Goal: Register for event/course

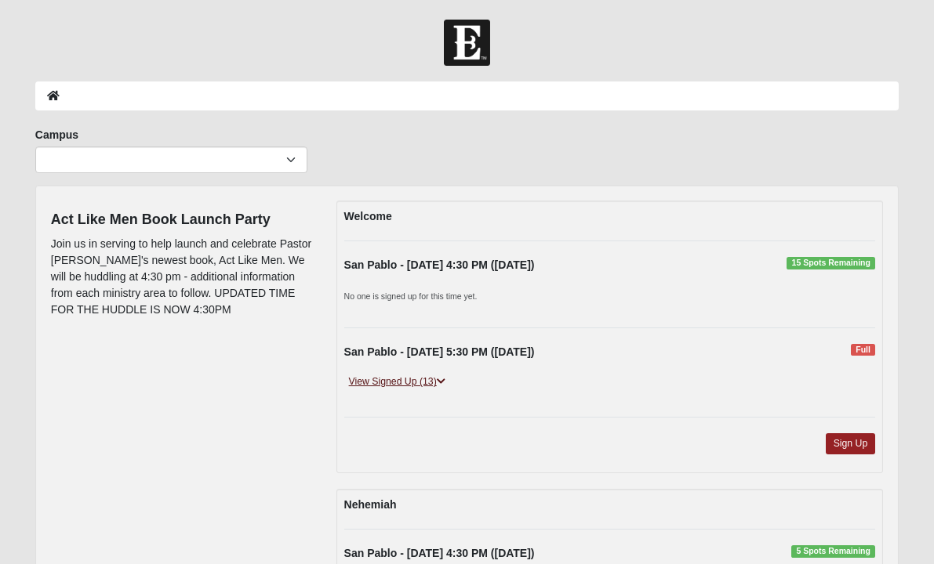
click at [425, 382] on link "View Signed Up (13)" at bounding box center [397, 382] width 106 height 16
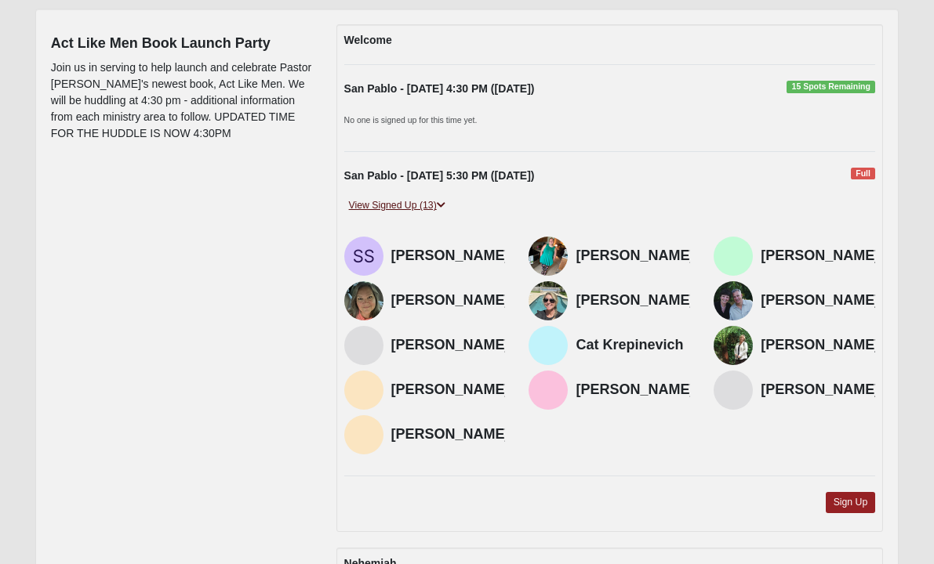
scroll to position [179, 0]
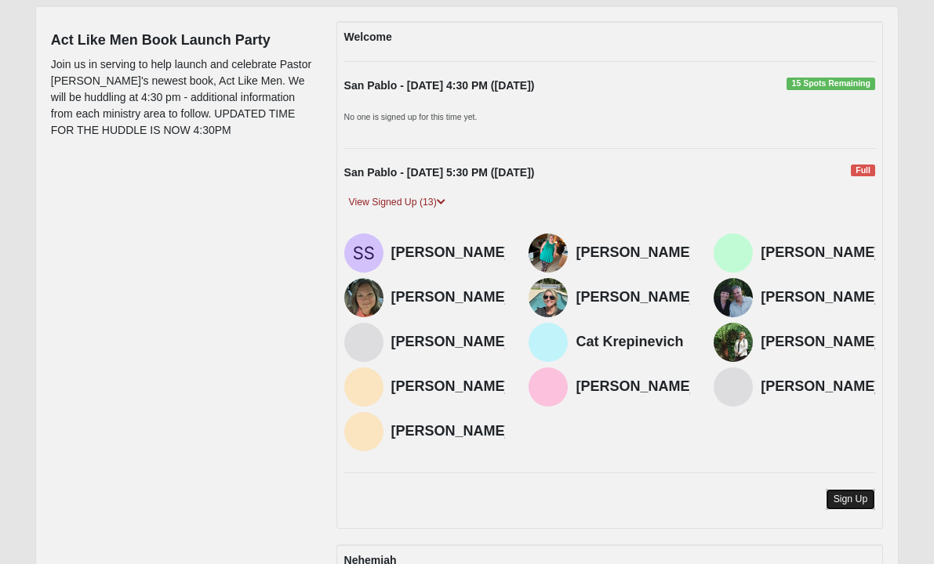
click at [837, 502] on link "Sign Up" at bounding box center [850, 499] width 50 height 21
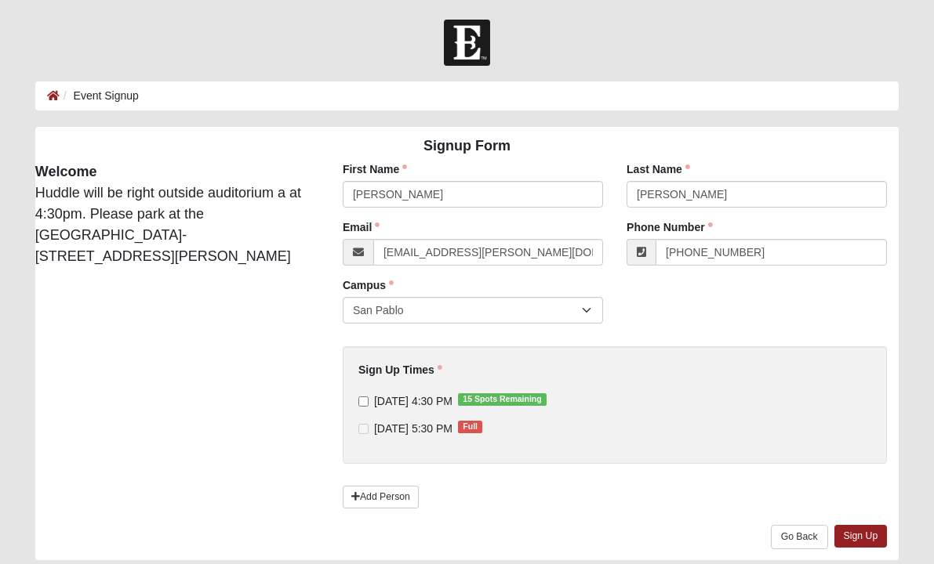
click at [422, 212] on div "First Name [PERSON_NAME] First Name is required." at bounding box center [473, 190] width 284 height 58
click at [422, 198] on input "[PERSON_NAME]" at bounding box center [473, 194] width 260 height 27
type input "[PERSON_NAME]"
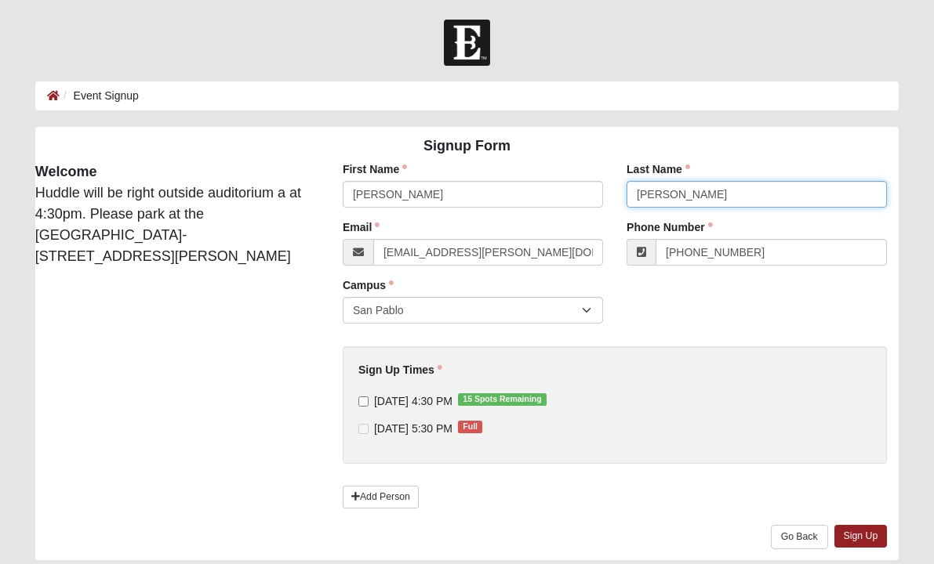
type input "[PERSON_NAME]"
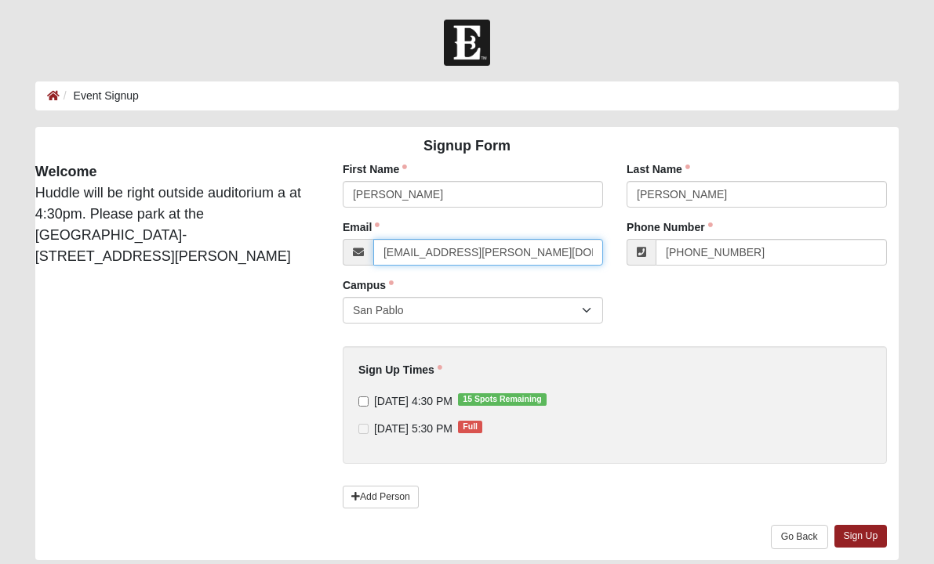
click at [524, 257] on input "katie.sunberg@coe22.com" at bounding box center [488, 252] width 230 height 27
paste input "sandrasantos81@icloud"
type input "sandrasantos81@icloud.com"
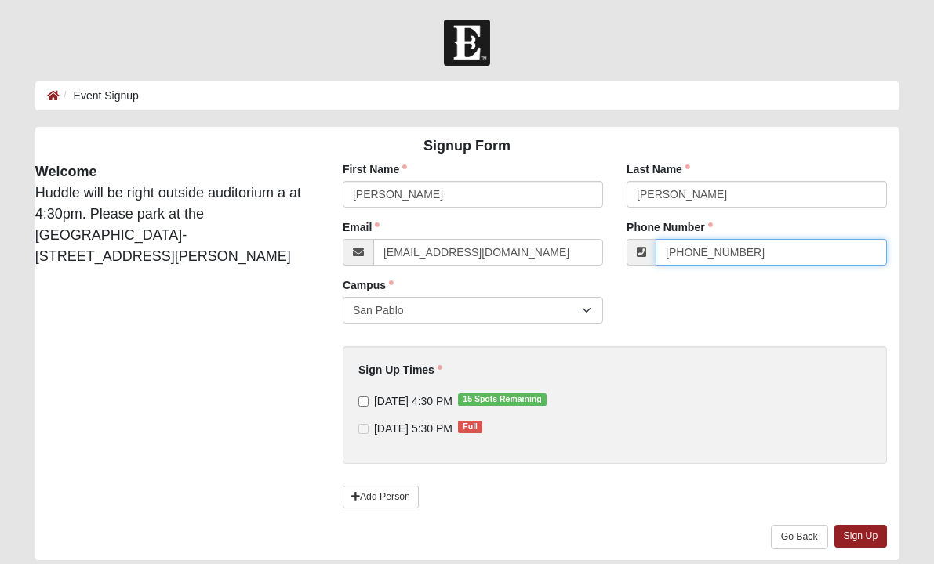
click at [748, 245] on input "(407) 421-1029" at bounding box center [770, 252] width 231 height 27
paste input "904) 537-7267"
type input "(904) 537-7267"
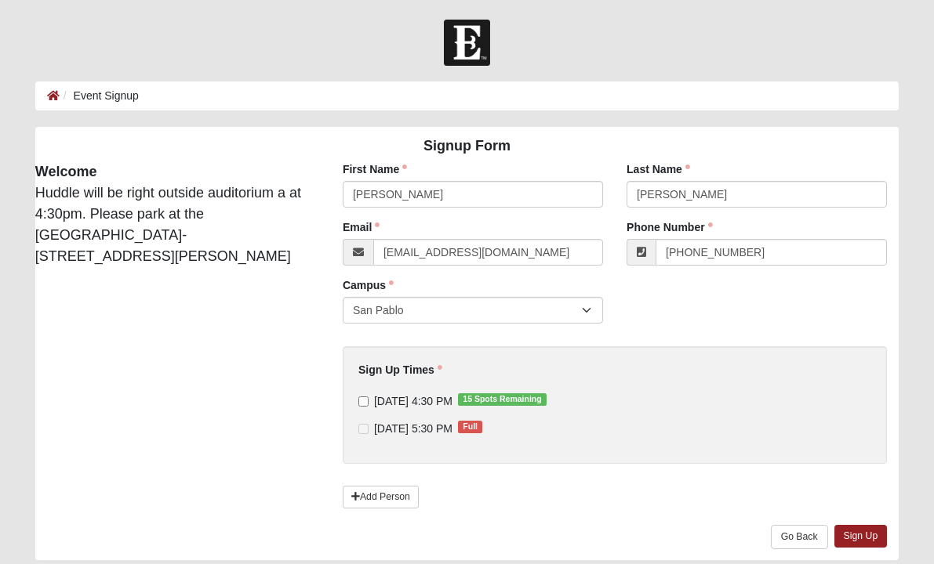
click at [395, 395] on span "10/6/2025 4:30 PM 15 Spots Remaining" at bounding box center [413, 401] width 78 height 13
click at [368, 397] on input "10/6/2025 4:30 PM 15 Spots Remaining" at bounding box center [363, 402] width 10 height 10
checkbox input "true"
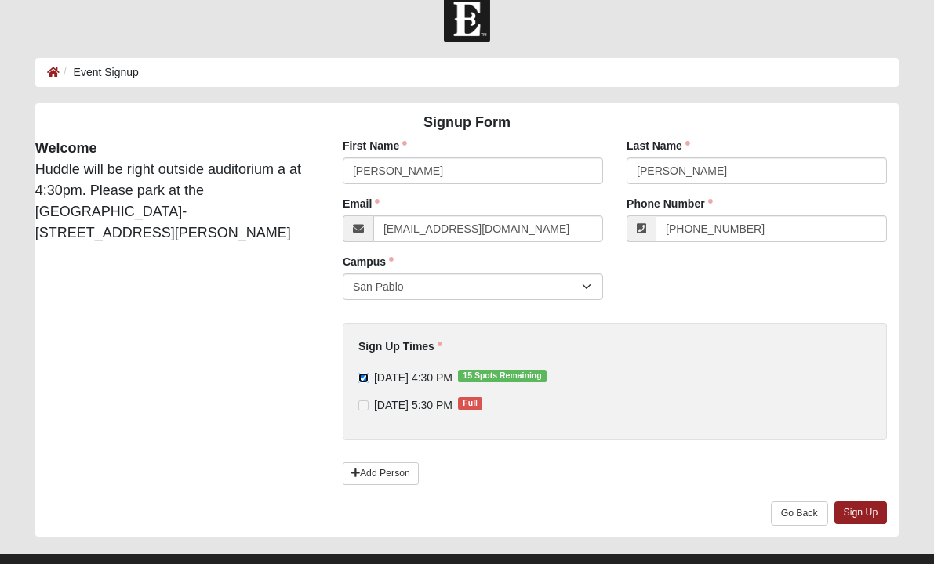
scroll to position [33, 0]
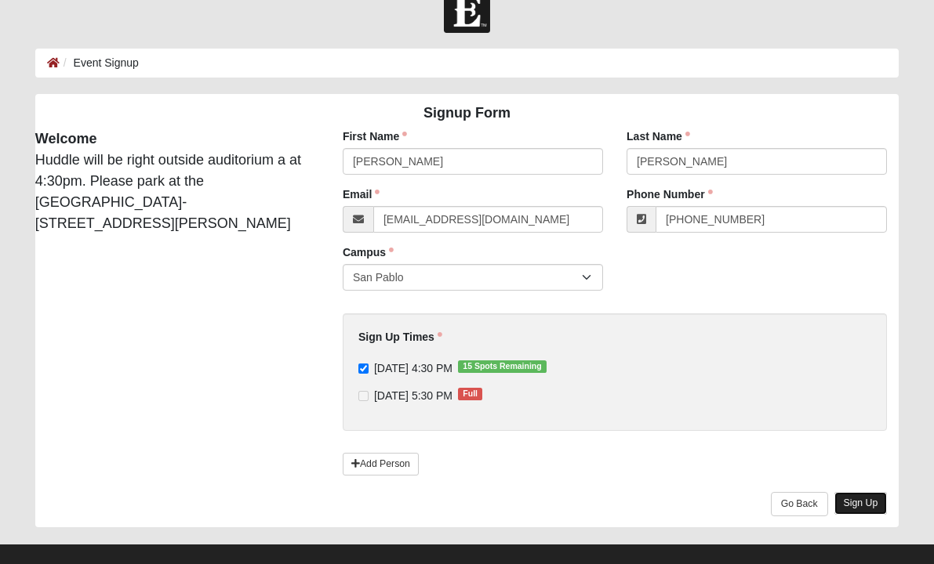
click at [855, 501] on link "Sign Up" at bounding box center [860, 503] width 53 height 23
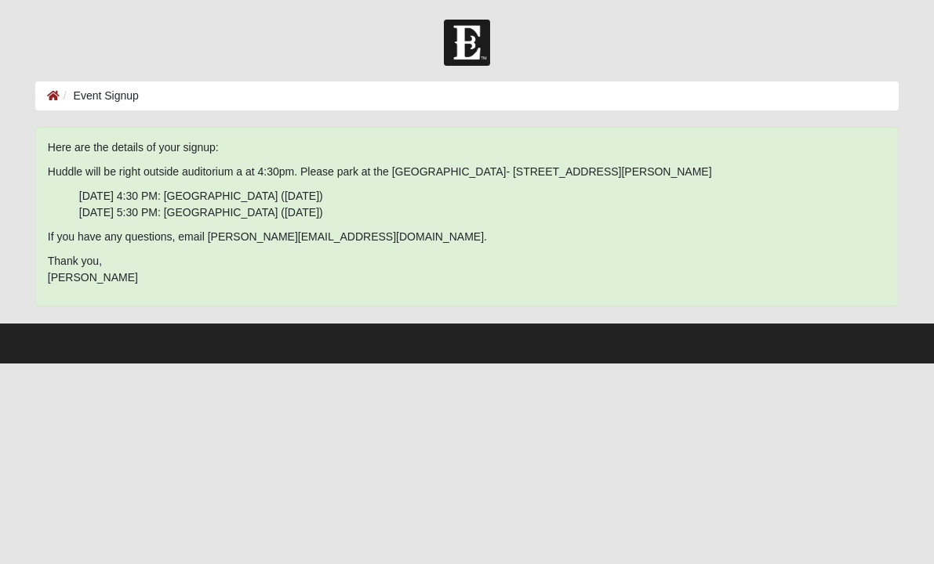
scroll to position [0, 0]
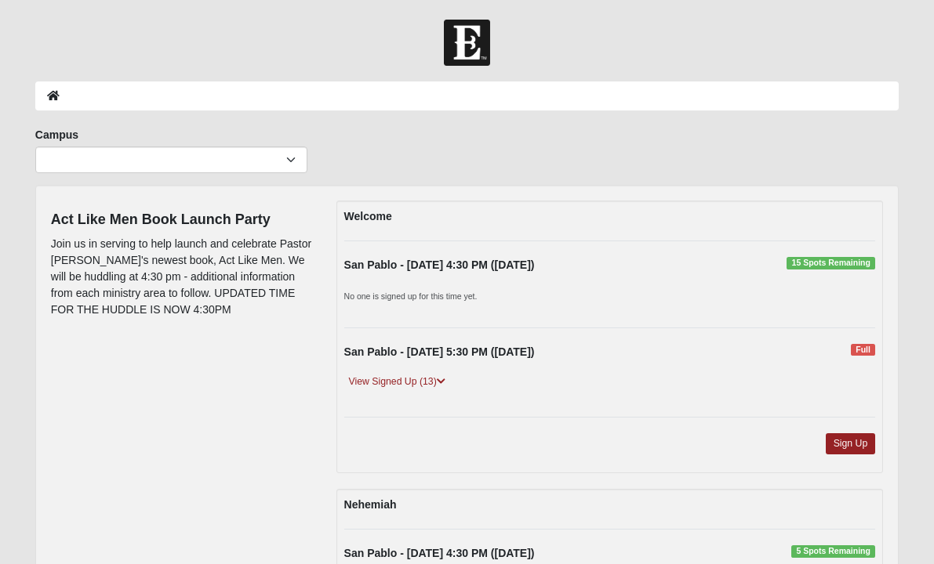
scroll to position [179, 0]
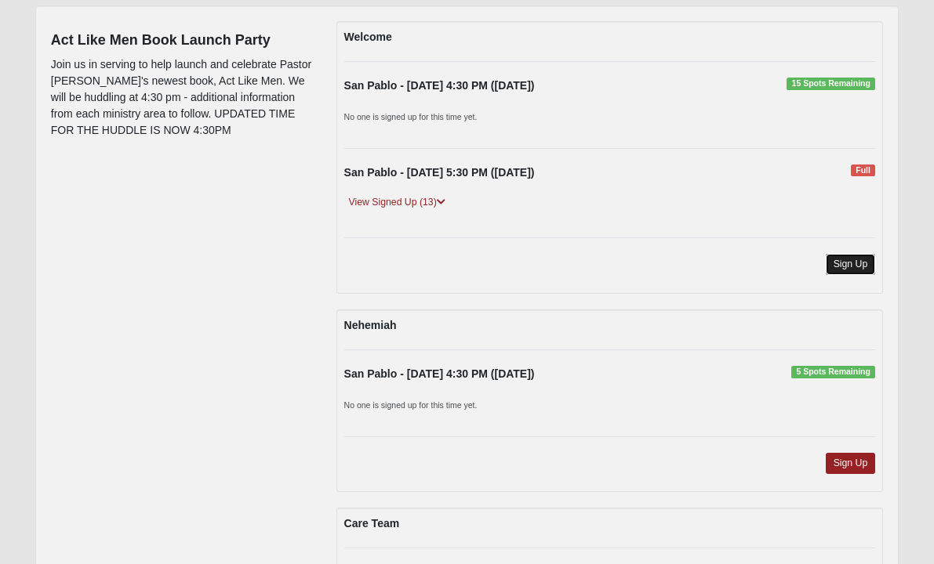
click at [837, 266] on link "Sign Up" at bounding box center [850, 264] width 50 height 21
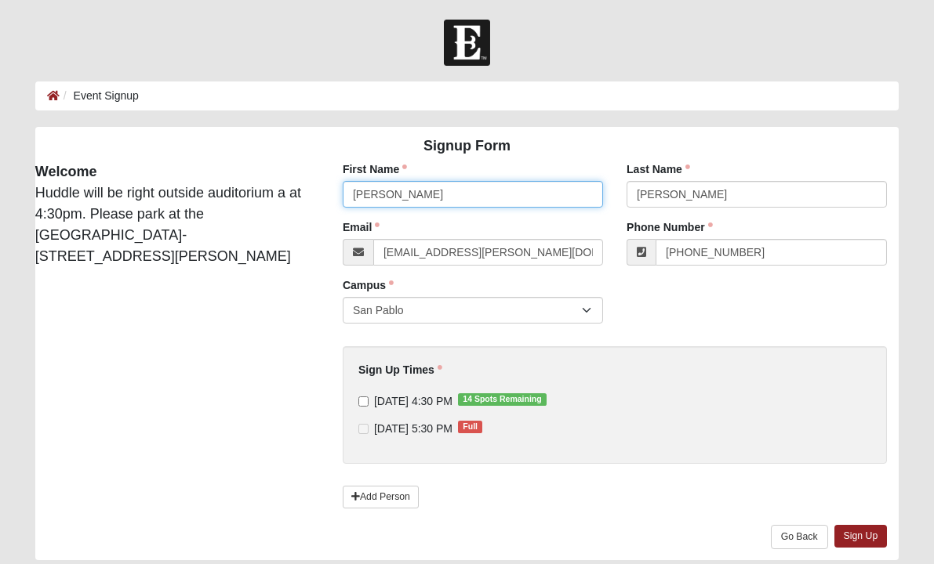
click at [374, 193] on input "Katie" at bounding box center [473, 194] width 260 height 27
type input "Noelle"
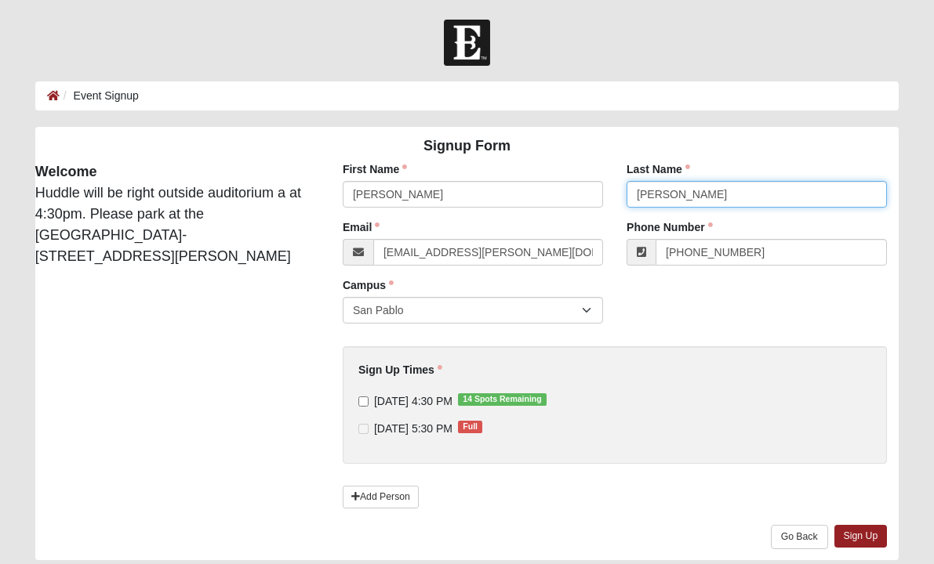
type input "Parker"
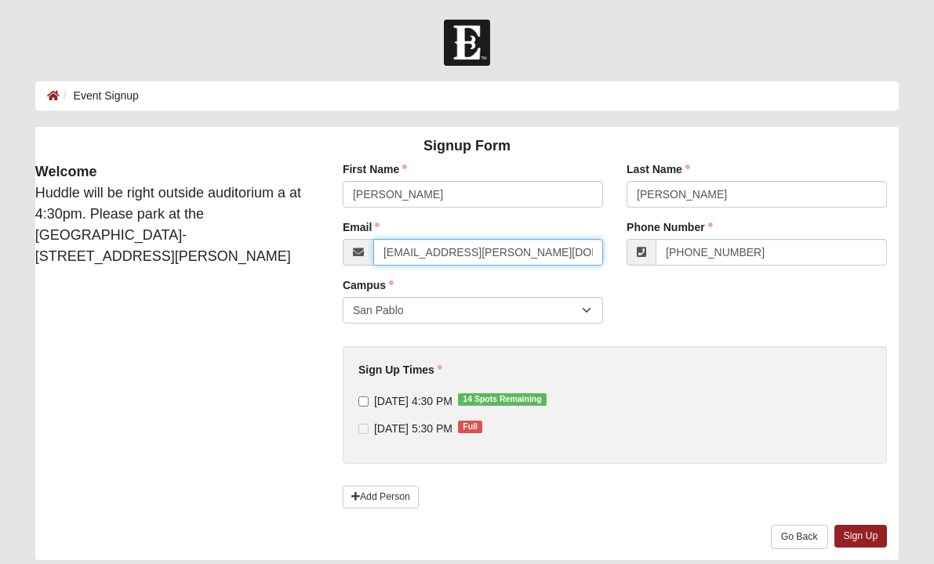
click at [501, 258] on input "[EMAIL_ADDRESS][PERSON_NAME][DOMAIN_NAME]" at bounding box center [488, 252] width 230 height 27
paste input "noelleprkr18@gmail"
type input "noelleprkr18@gmail.com"
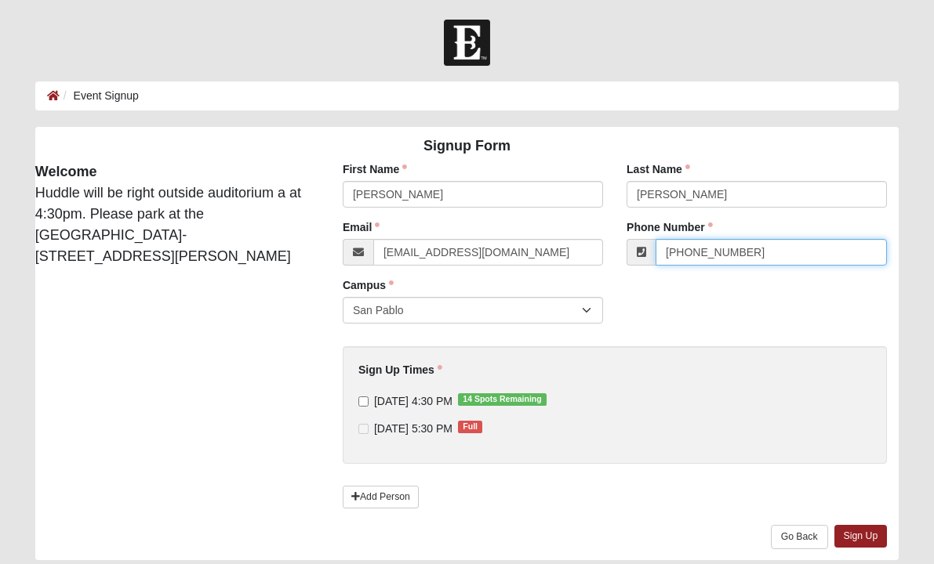
click at [749, 259] on input "(407) 421-1029" at bounding box center [770, 252] width 231 height 27
paste input "678) 860-6783"
type input "(678) 860-6783"
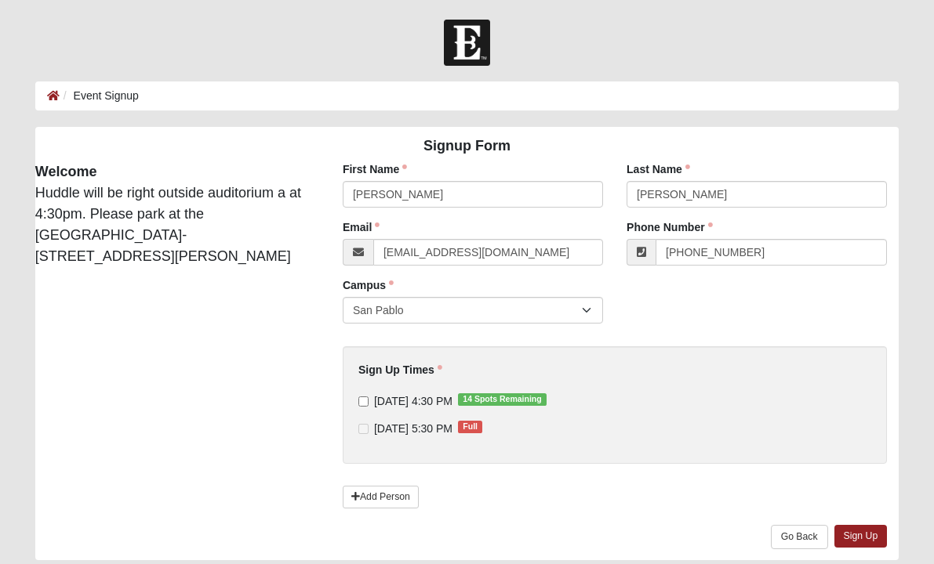
click at [411, 403] on span "10/6/2025 4:30 PM 14 Spots Remaining" at bounding box center [413, 401] width 78 height 13
click at [368, 403] on input "10/6/2025 4:30 PM 14 Spots Remaining" at bounding box center [363, 402] width 10 height 10
checkbox input "true"
click at [868, 543] on link "Sign Up" at bounding box center [860, 536] width 53 height 23
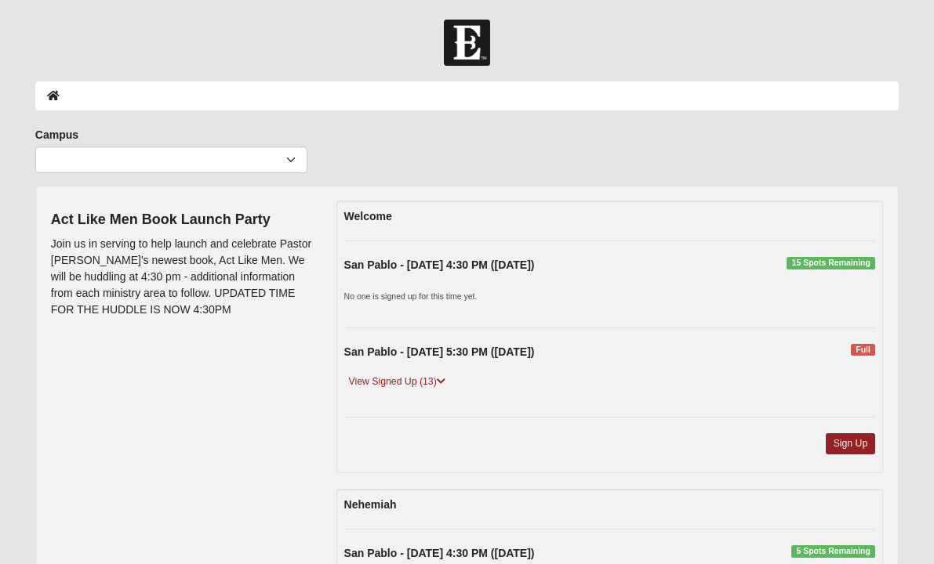
scroll to position [179, 0]
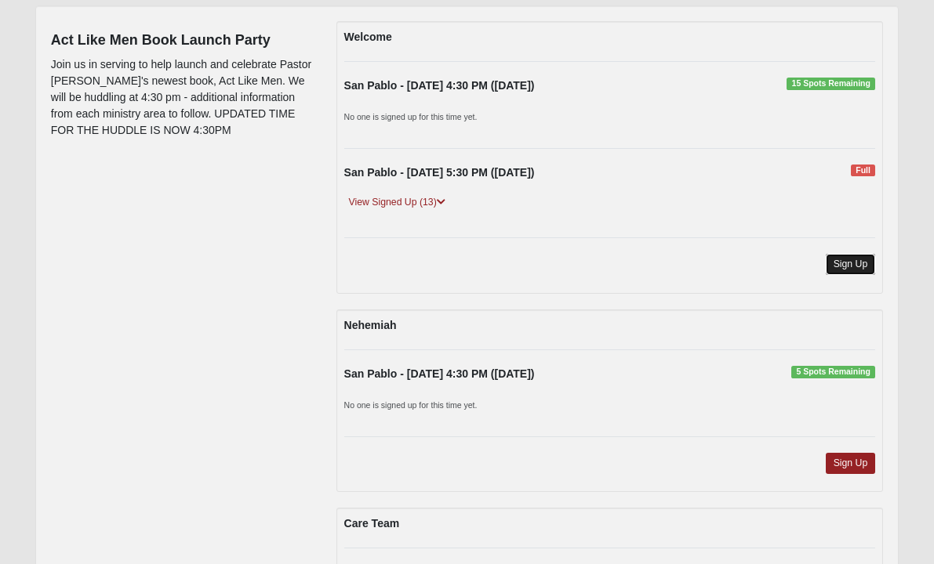
click at [865, 262] on link "Sign Up" at bounding box center [850, 264] width 50 height 21
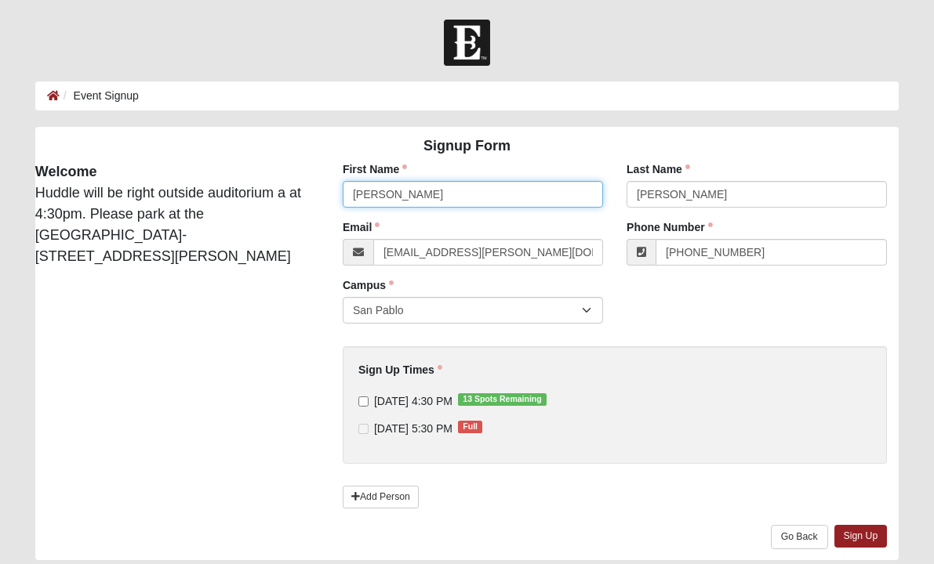
click at [414, 194] on input "[PERSON_NAME]" at bounding box center [473, 194] width 260 height 27
type input "[PERSON_NAME]"
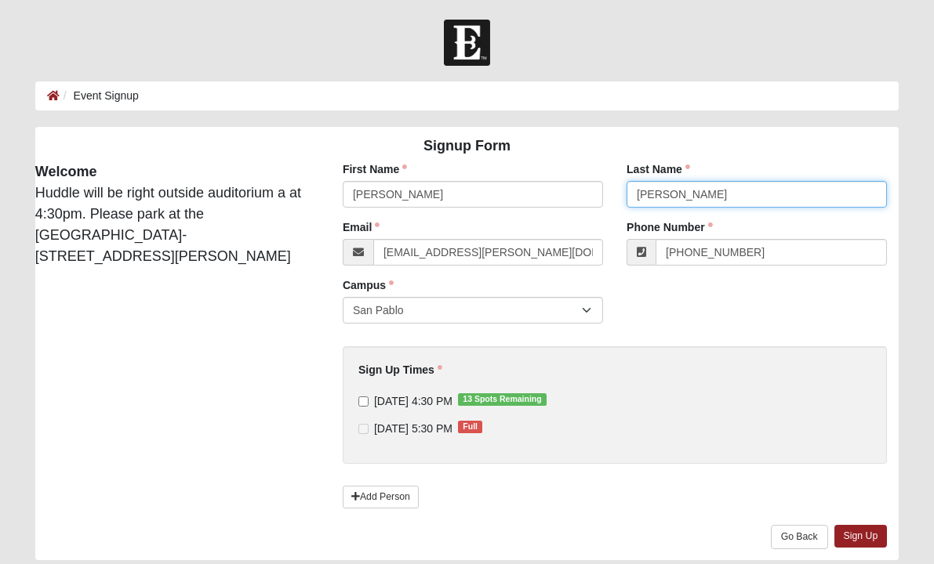
type input "Walski"
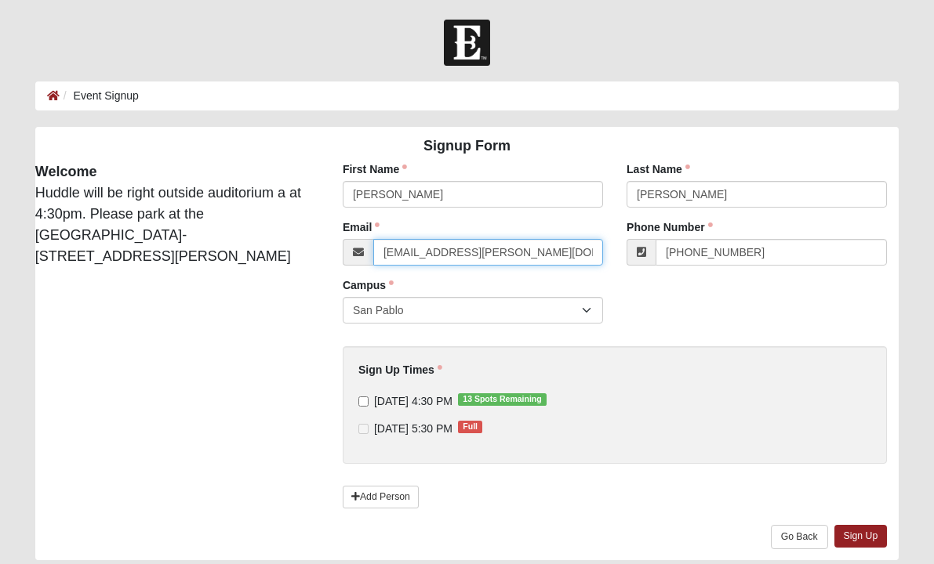
click at [460, 248] on input "katie.sunberg@coe22.com" at bounding box center [488, 252] width 230 height 27
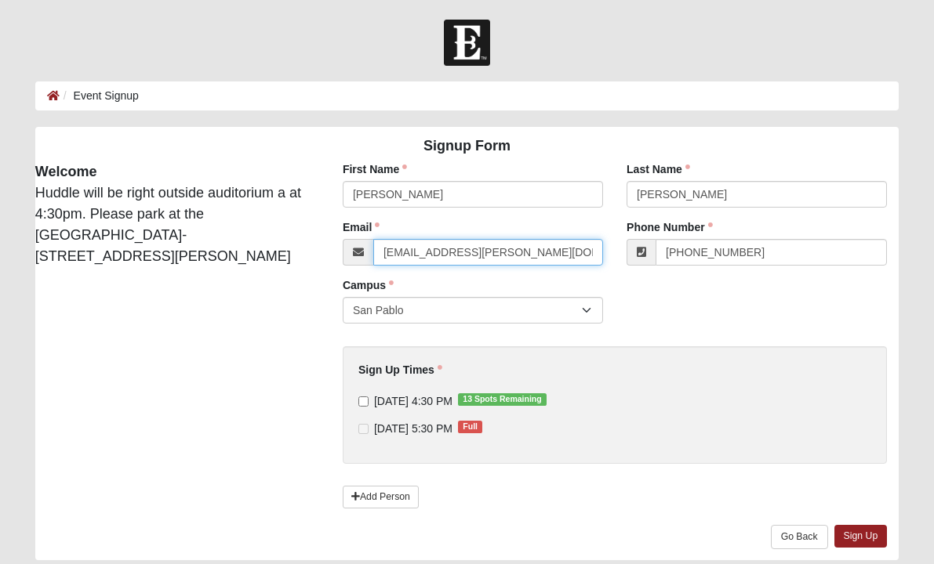
click at [460, 248] on input "katie.sunberg@coe22.com" at bounding box center [488, 252] width 230 height 27
paste input "swalski671@gmail"
type input "swalski671@gmail.com"
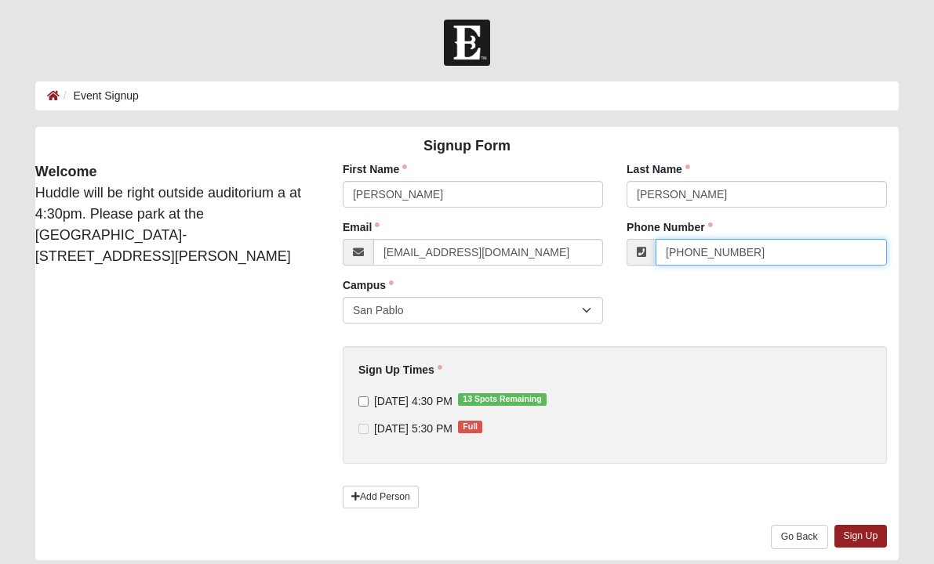
click at [749, 255] on input "[PHONE_NUMBER]" at bounding box center [770, 252] width 231 height 27
paste input "904) 994-4954"
type input "(904) 994-4954"
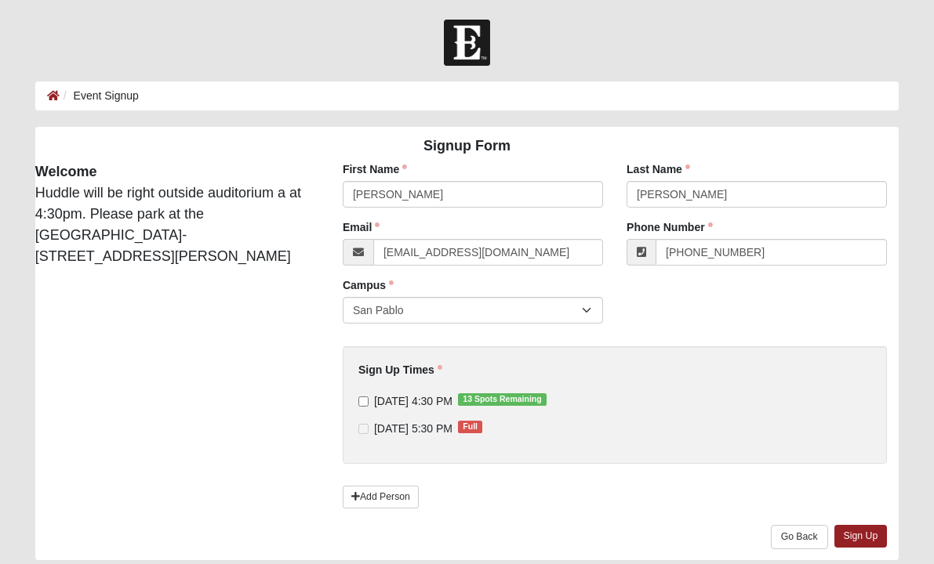
click at [445, 403] on span "10/6/2025 4:30 PM 13 Spots Remaining" at bounding box center [413, 401] width 78 height 13
click at [368, 403] on input "10/6/2025 4:30 PM 13 Spots Remaining" at bounding box center [363, 402] width 10 height 10
checkbox input "true"
click at [863, 538] on link "Sign Up" at bounding box center [860, 536] width 53 height 23
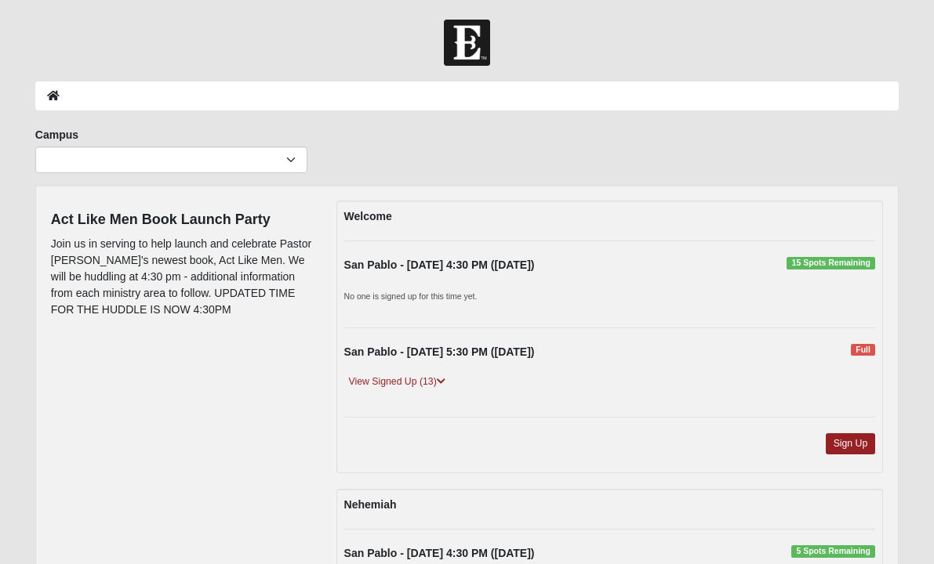
scroll to position [179, 0]
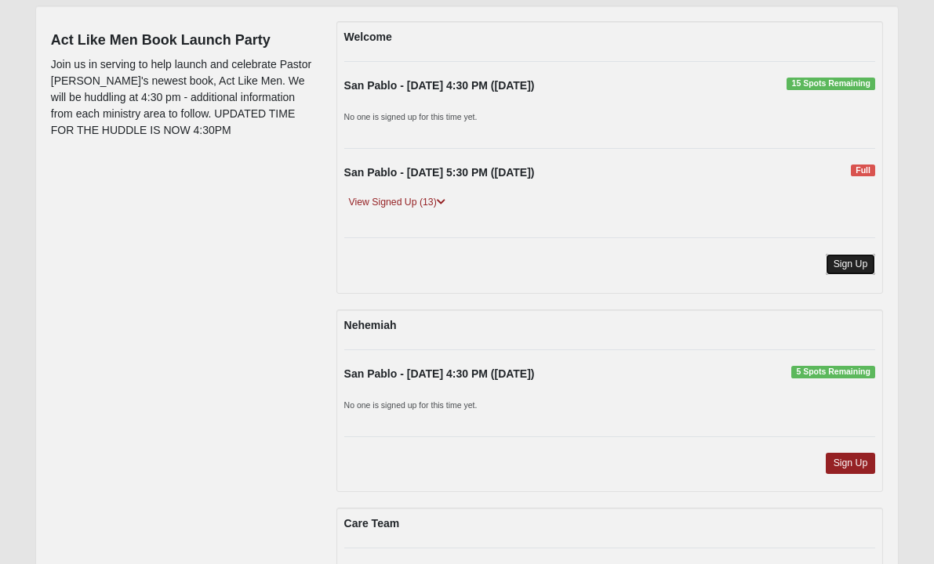
click at [849, 265] on link "Sign Up" at bounding box center [850, 264] width 50 height 21
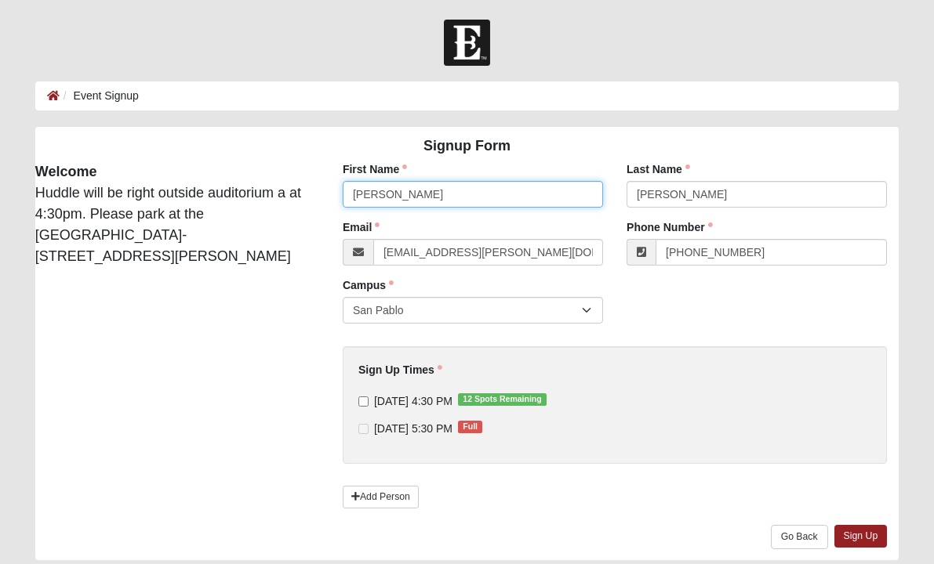
click at [403, 190] on input "Katie" at bounding box center [473, 194] width 260 height 27
type input "Gina"
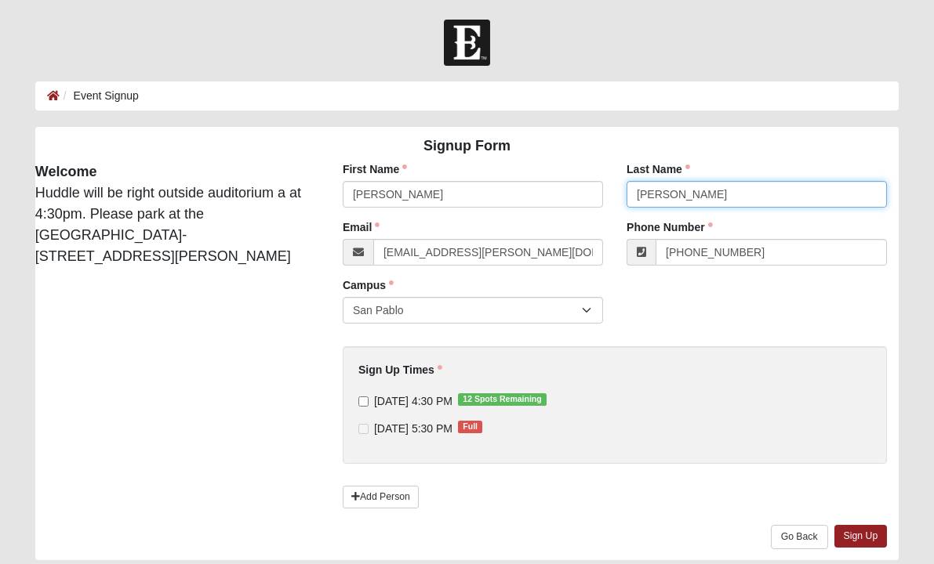
type input "Lavatai"
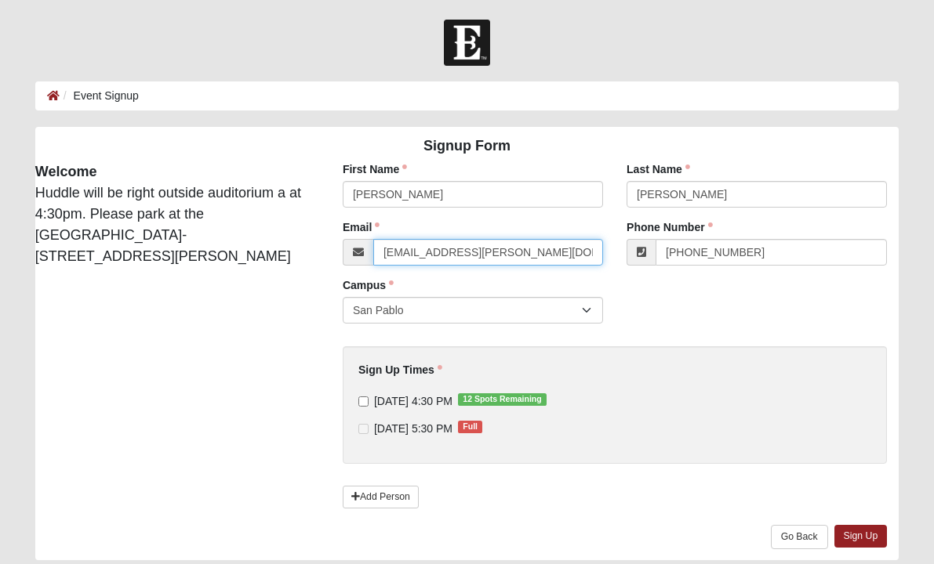
click at [540, 244] on input "katie.sunberg@coe22.com" at bounding box center [488, 252] width 230 height 27
click at [540, 244] on input "[EMAIL_ADDRESS][PERSON_NAME][DOMAIN_NAME]" at bounding box center [488, 252] width 230 height 27
paste input "lavatai.gt@gmail"
type input "lavatai.gt@gmail.com"
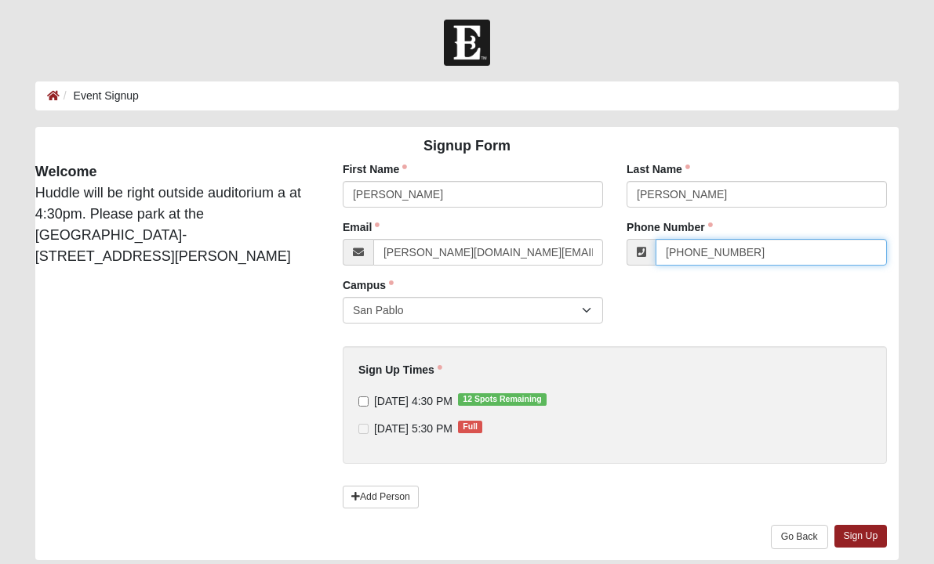
click at [789, 257] on input "[PHONE_NUMBER]" at bounding box center [770, 252] width 231 height 27
click at [789, 257] on input "(407) 421-1029" at bounding box center [770, 252] width 231 height 27
paste input "305) 498-9826"
type input "(305) 498-9826"
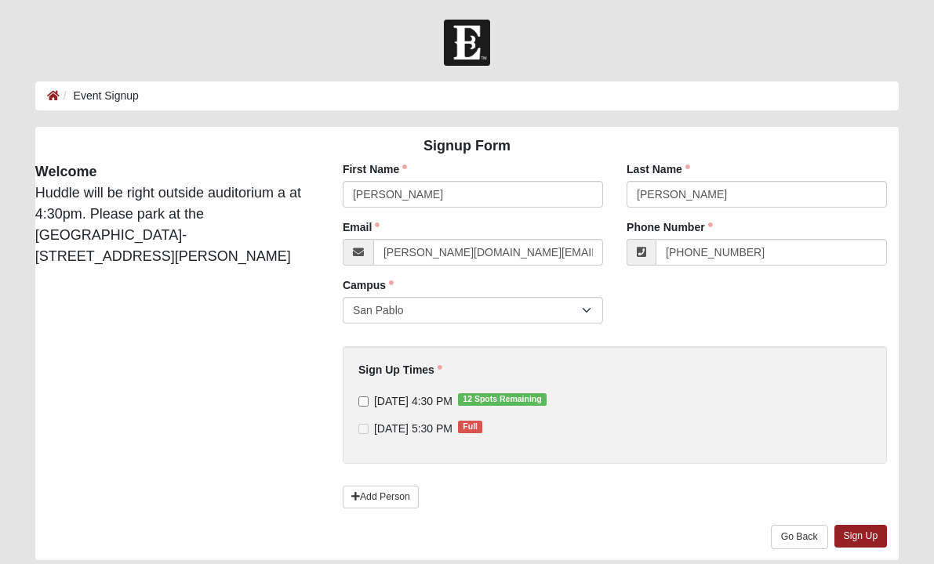
click at [437, 401] on span "10/6/2025 4:30 PM 12 Spots Remaining" at bounding box center [413, 401] width 78 height 13
click at [368, 401] on input "10/6/2025 4:30 PM 12 Spots Remaining" at bounding box center [363, 402] width 10 height 10
checkbox input "true"
click at [846, 533] on link "Sign Up" at bounding box center [860, 536] width 53 height 23
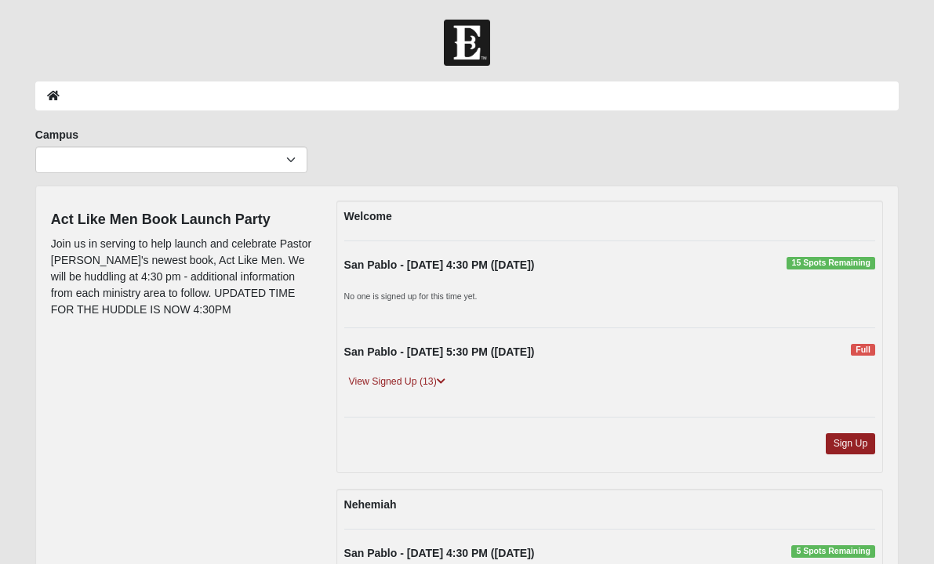
scroll to position [179, 0]
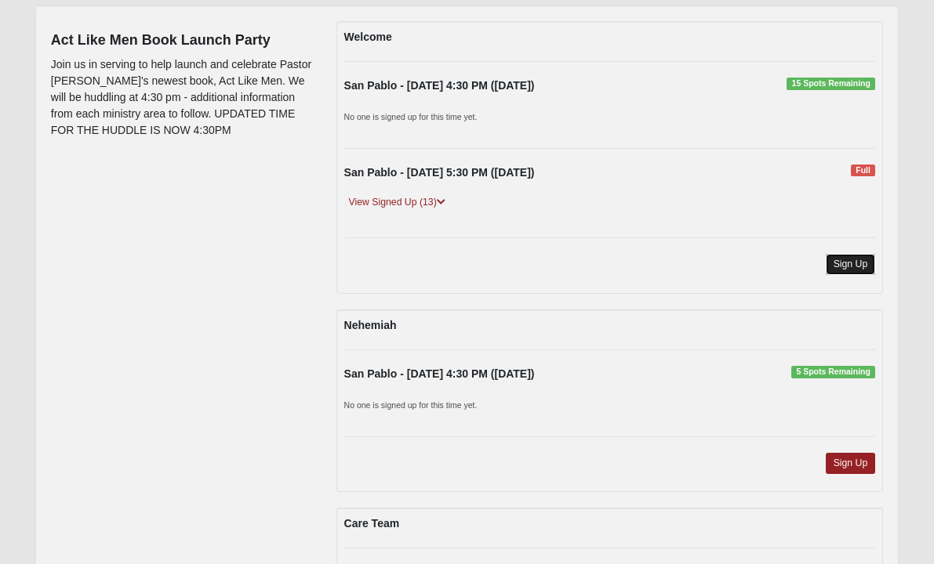
click at [837, 260] on link "Sign Up" at bounding box center [850, 264] width 50 height 21
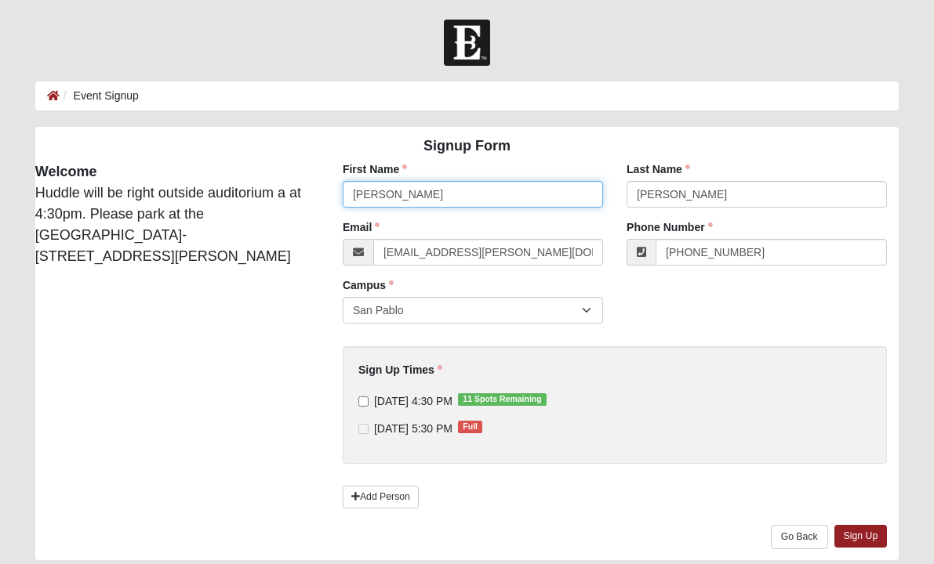
click at [448, 191] on input "[PERSON_NAME]" at bounding box center [473, 194] width 260 height 27
type input "[PERSON_NAME]"
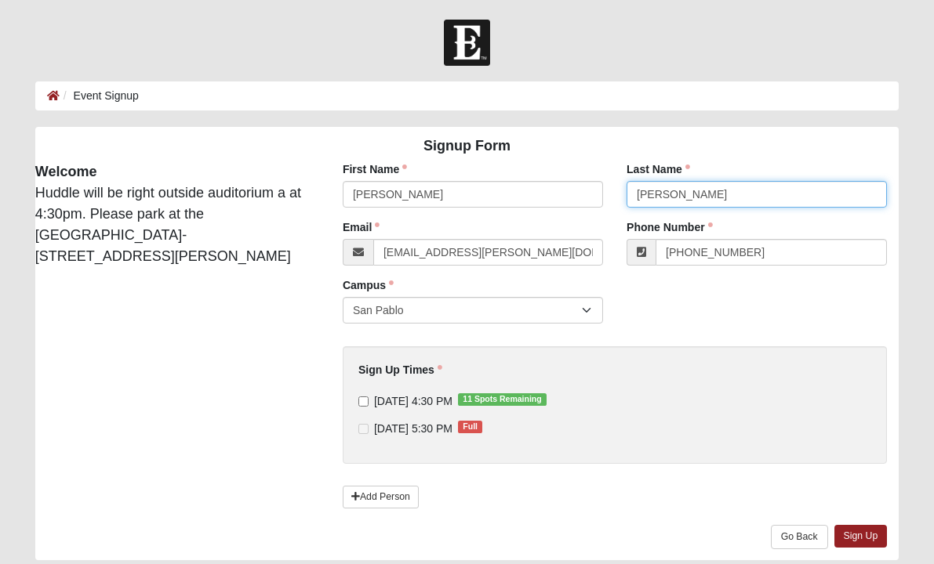
type input "[PERSON_NAME]"
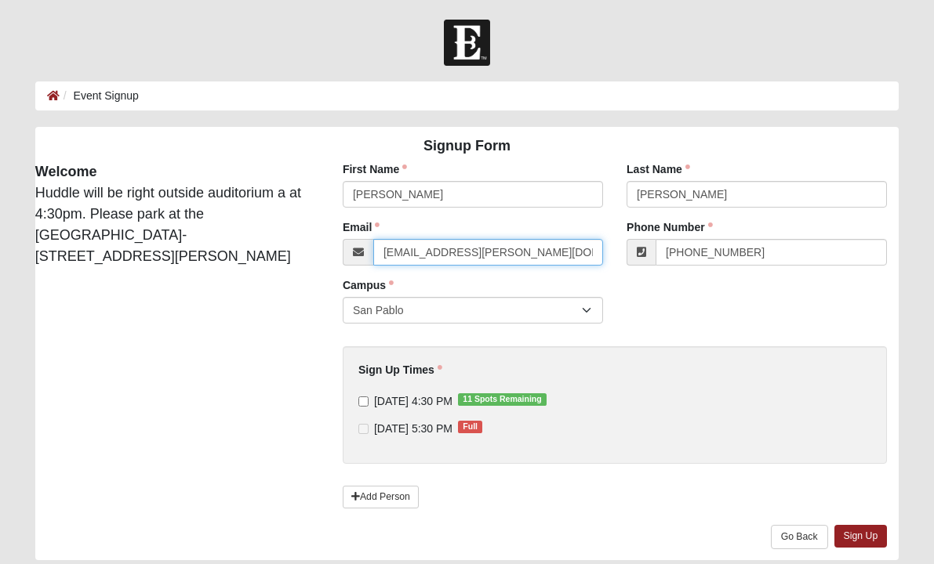
click at [447, 254] on input "[EMAIL_ADDRESS][PERSON_NAME][DOMAIN_NAME]" at bounding box center [488, 252] width 230 height 27
paste input "[PERSON_NAME][EMAIL_ADDRESS][PERSON_NAME][DOMAIN_NAME]"
type input "[PERSON_NAME][EMAIL_ADDRESS][PERSON_NAME][DOMAIN_NAME]"
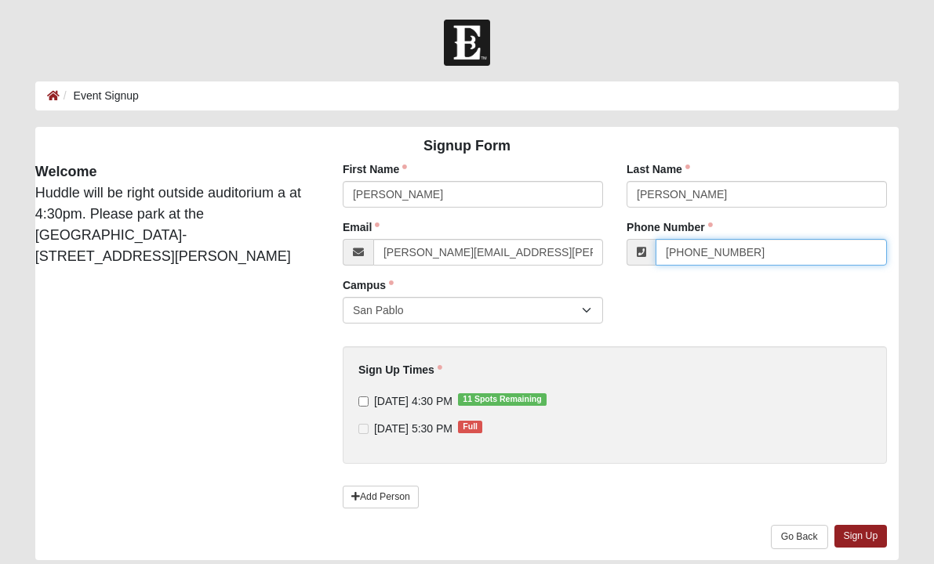
click at [767, 255] on input "[PHONE_NUMBER]" at bounding box center [770, 252] width 231 height 27
paste input "904) 778-5895"
type input "[PHONE_NUMBER]"
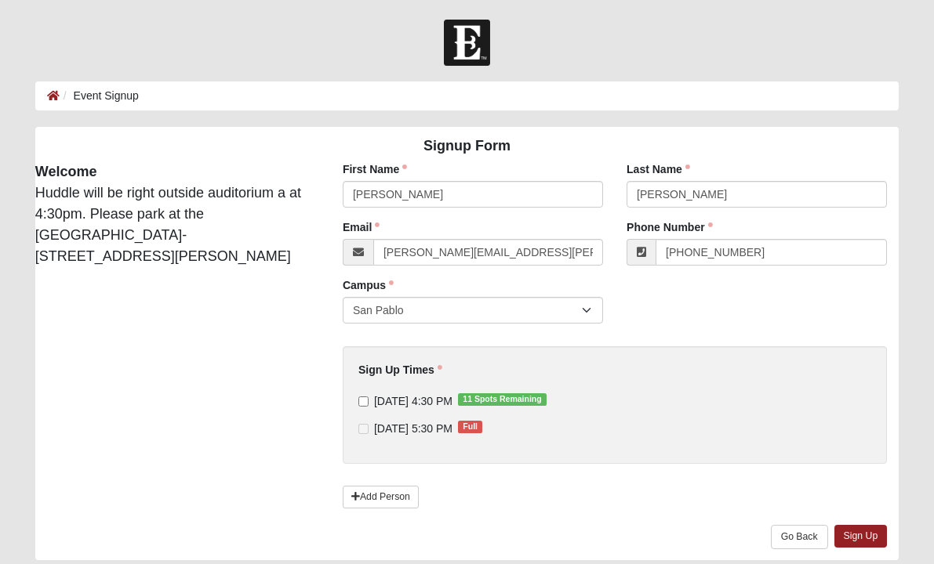
click at [477, 407] on label "[DATE] 4:30 PM 11 Spots Remaining" at bounding box center [452, 401] width 188 height 16
click at [368, 407] on input "[DATE] 4:30 PM 11 Spots Remaining" at bounding box center [363, 402] width 10 height 10
checkbox input "true"
click at [846, 534] on link "Sign Up" at bounding box center [860, 536] width 53 height 23
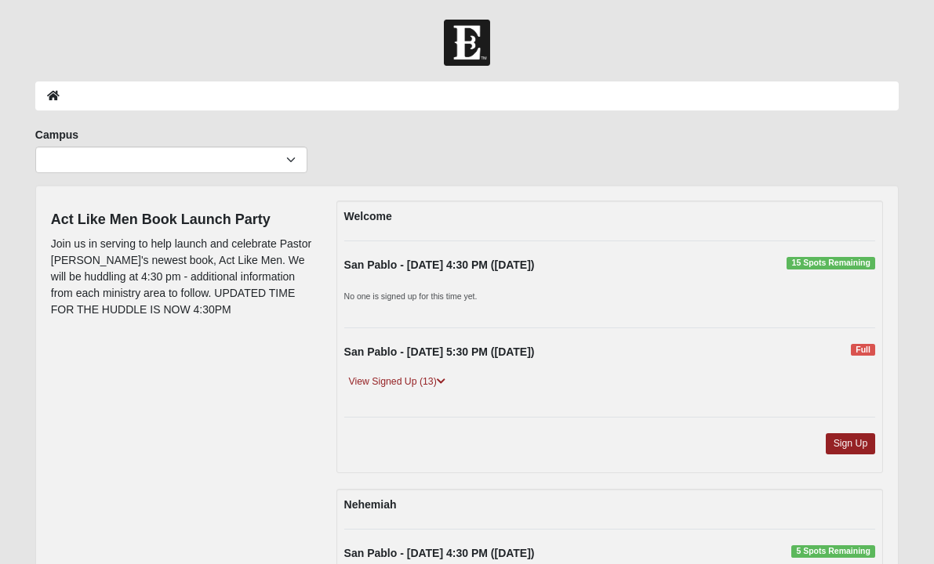
scroll to position [179, 0]
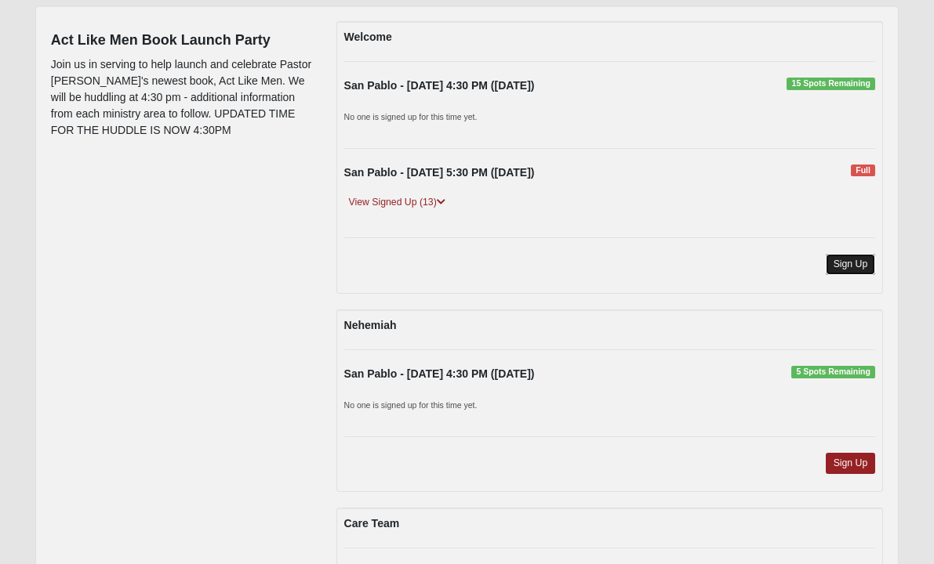
click at [861, 266] on link "Sign Up" at bounding box center [850, 264] width 50 height 21
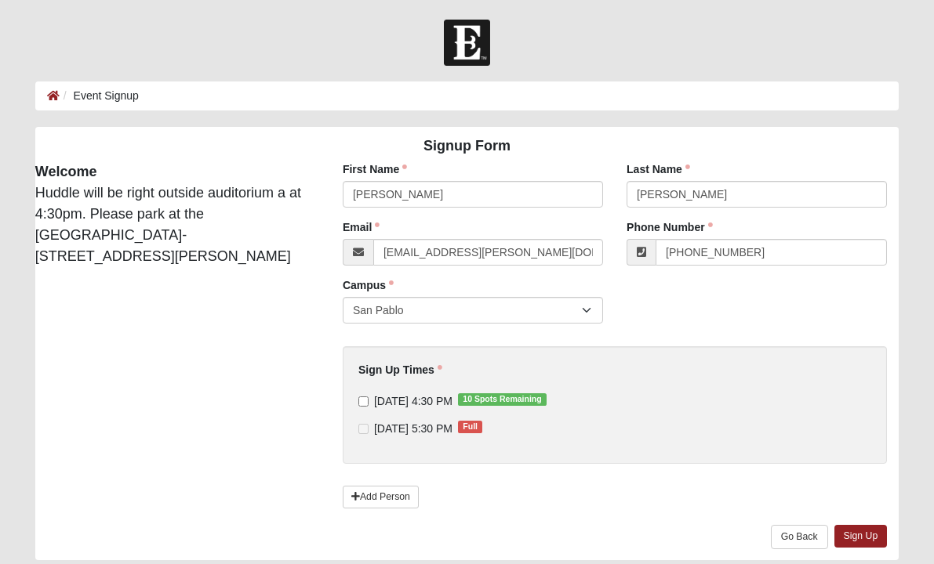
click at [412, 209] on div "First Name [PERSON_NAME] First Name is required." at bounding box center [473, 190] width 284 height 58
click at [414, 199] on input "[PERSON_NAME]" at bounding box center [473, 194] width 260 height 27
type input "[PERSON_NAME]"
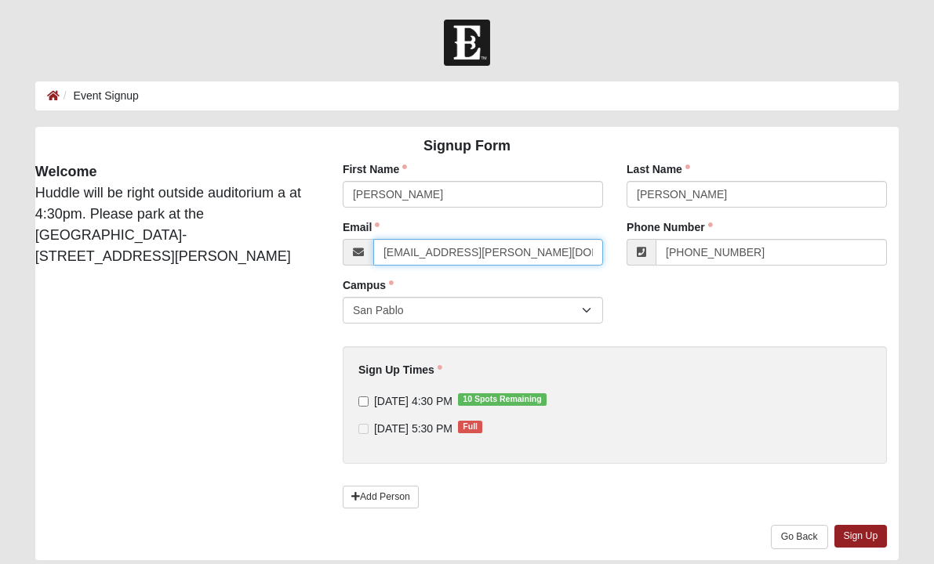
click at [518, 248] on input "[EMAIL_ADDRESS][PERSON_NAME][DOMAIN_NAME]" at bounding box center [488, 252] width 230 height 27
paste input "[EMAIL_ADDRESS]"
type input "[EMAIL_ADDRESS][DOMAIN_NAME]"
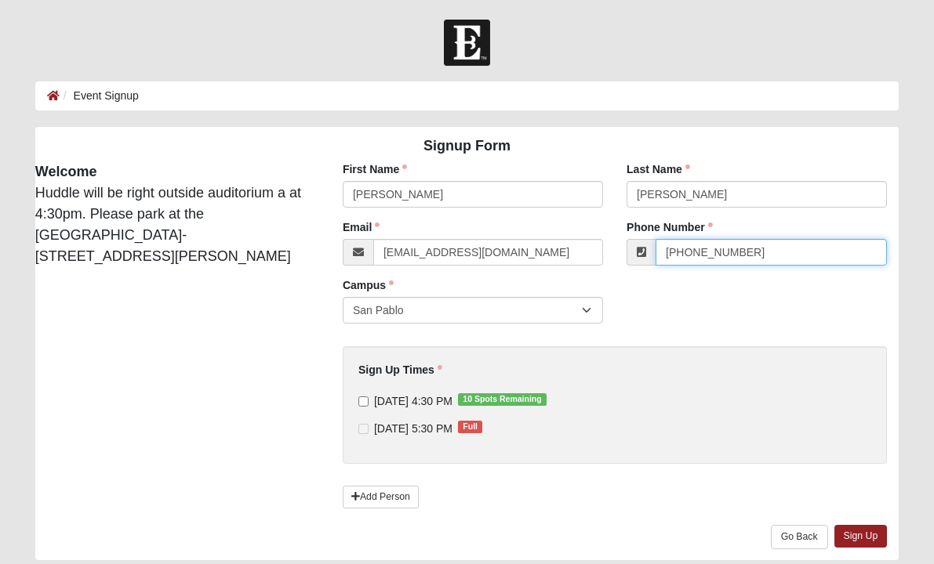
click at [774, 248] on input "[PHONE_NUMBER]" at bounding box center [770, 252] width 231 height 27
paste input "904) 577-6487"
type input "[PHONE_NUMBER]"
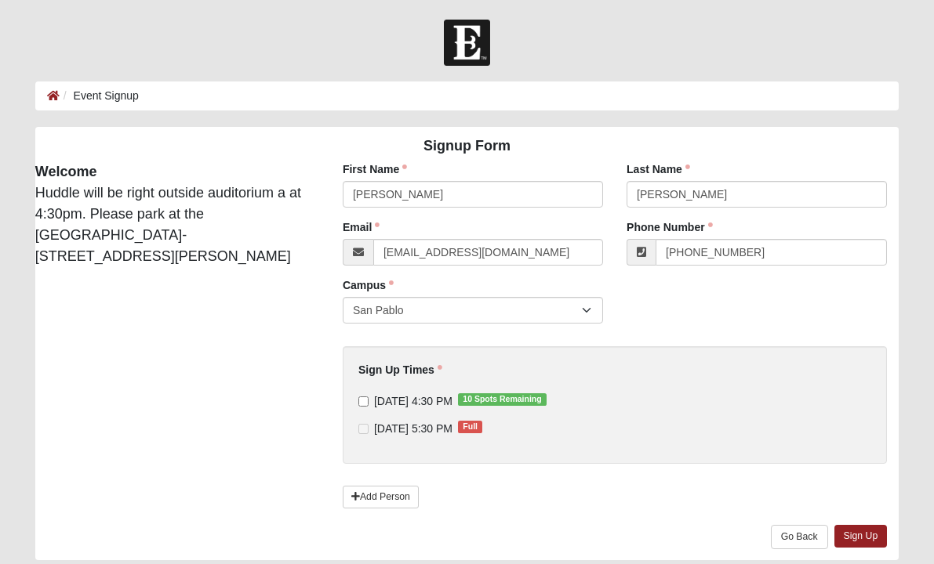
click at [419, 397] on span "[DATE] 4:30 PM 10 Spots Remaining" at bounding box center [413, 401] width 78 height 13
click at [368, 397] on input "[DATE] 4:30 PM 10 Spots Remaining" at bounding box center [363, 402] width 10 height 10
checkbox input "true"
click at [844, 543] on link "Sign Up" at bounding box center [860, 536] width 53 height 23
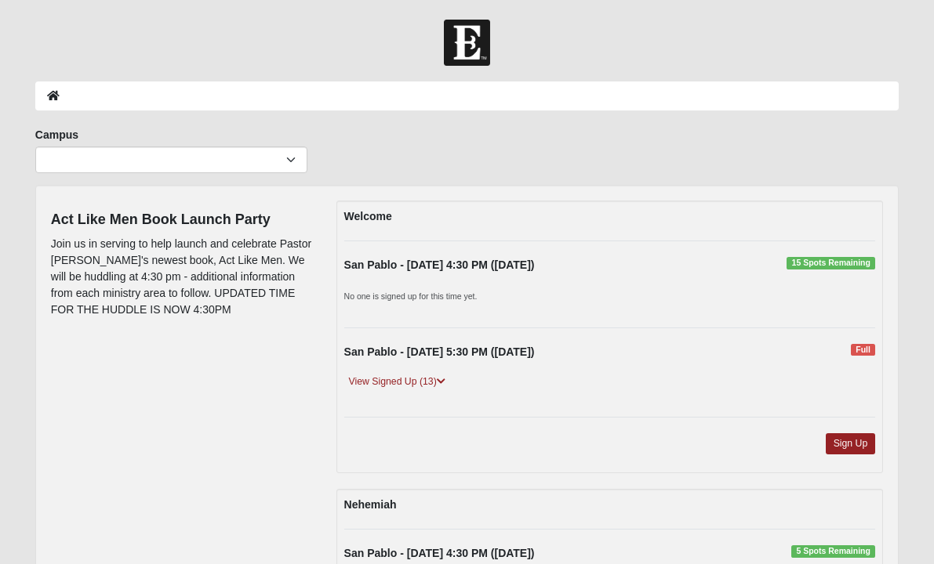
scroll to position [179, 0]
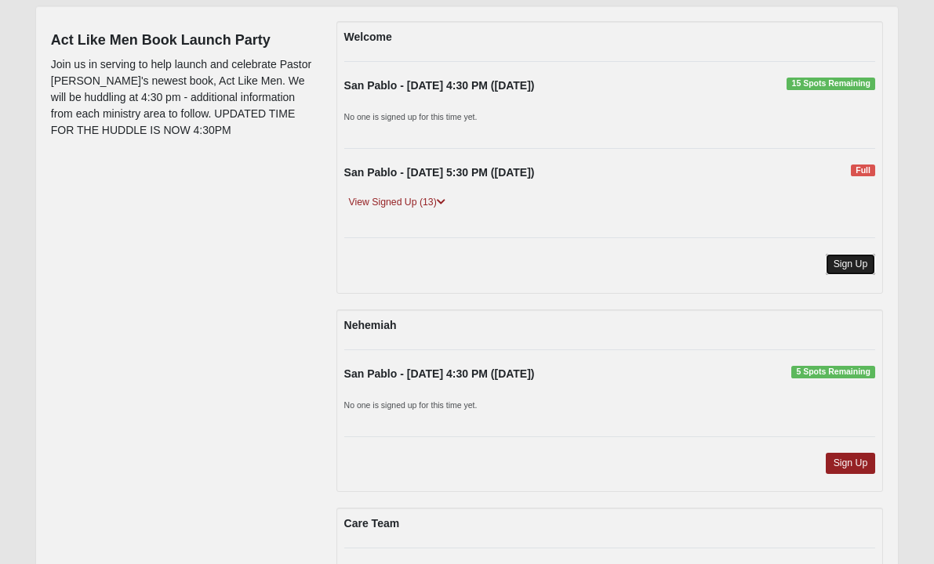
click at [850, 261] on link "Sign Up" at bounding box center [850, 264] width 50 height 21
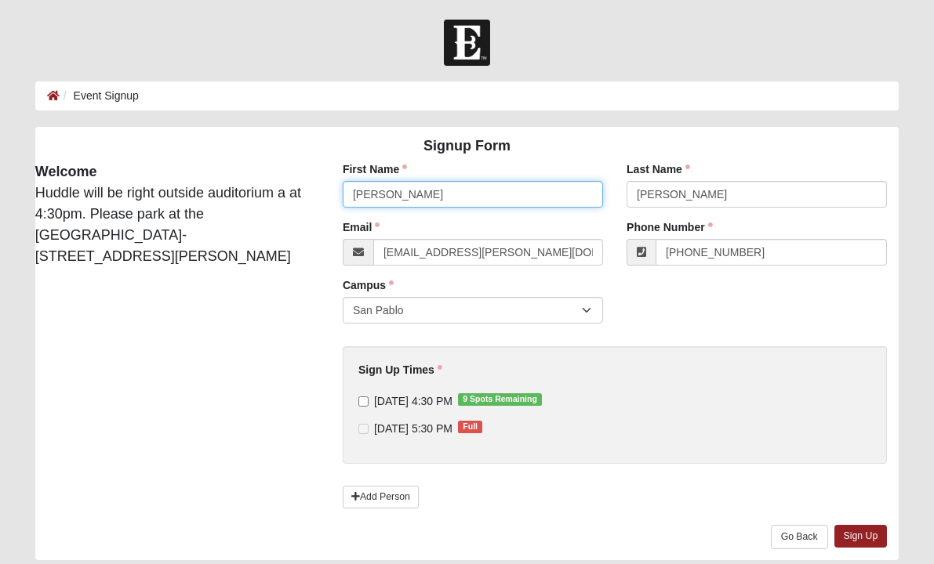
click at [439, 191] on input "[PERSON_NAME]" at bounding box center [473, 194] width 260 height 27
type input "[PERSON_NAME]"
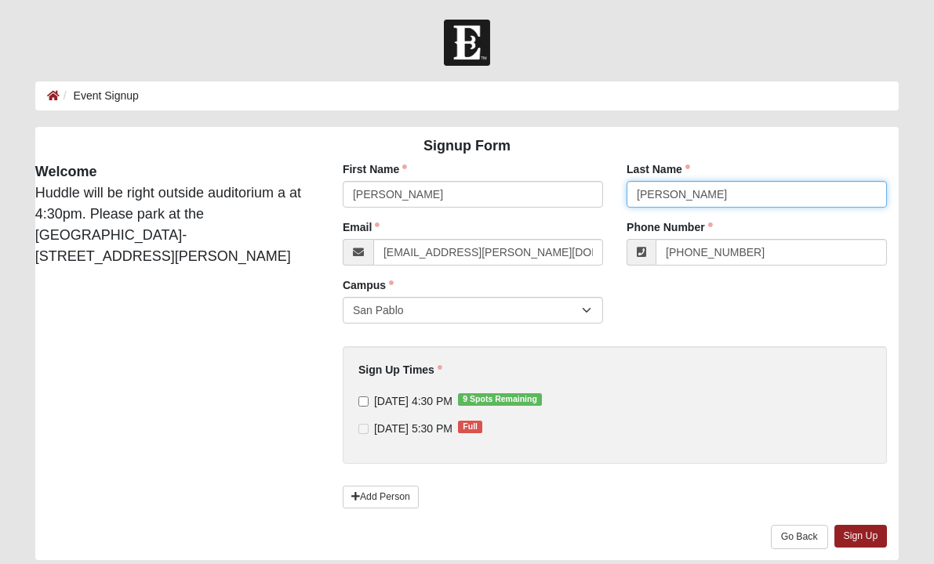
type input "[PERSON_NAME]"
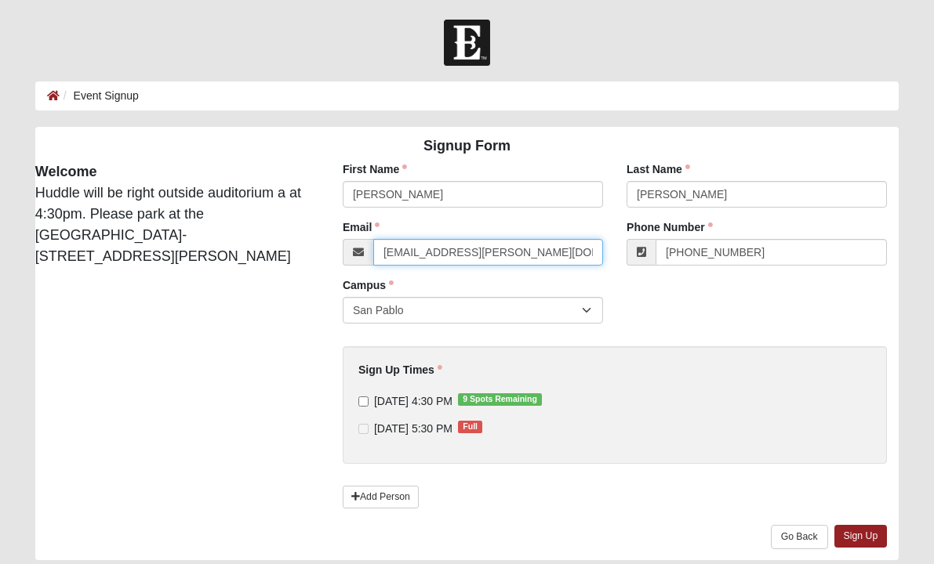
click at [501, 256] on input "[EMAIL_ADDRESS][PERSON_NAME][DOMAIN_NAME]" at bounding box center [488, 252] width 230 height 27
paste input "[PERSON_NAME][EMAIL_ADDRESS][PERSON_NAME][DOMAIN_NAME]"
type input "[PERSON_NAME][EMAIL_ADDRESS][PERSON_NAME][DOMAIN_NAME]"
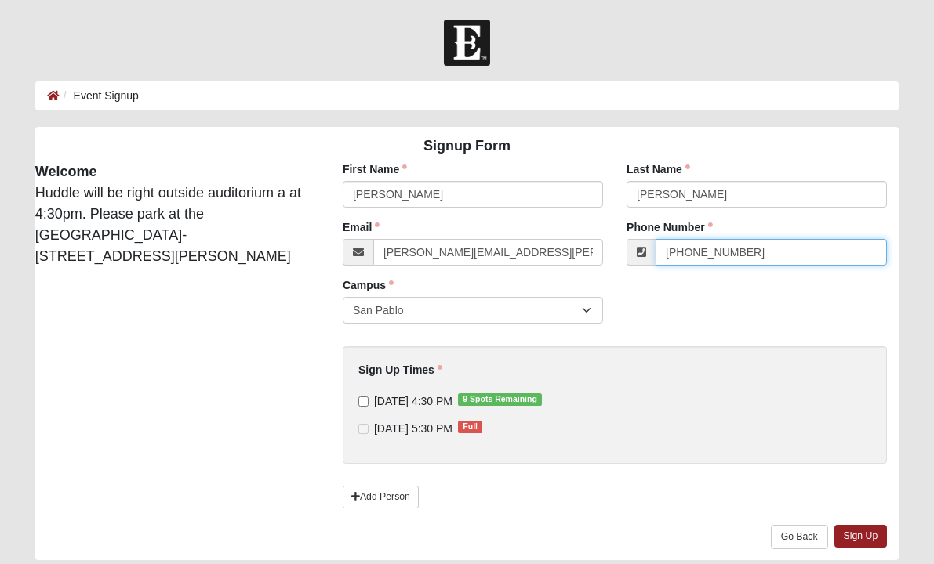
click at [754, 245] on input "(407) 421-1029" at bounding box center [770, 252] width 231 height 27
paste input "904) 386-5013"
type input "(904) 386-5013"
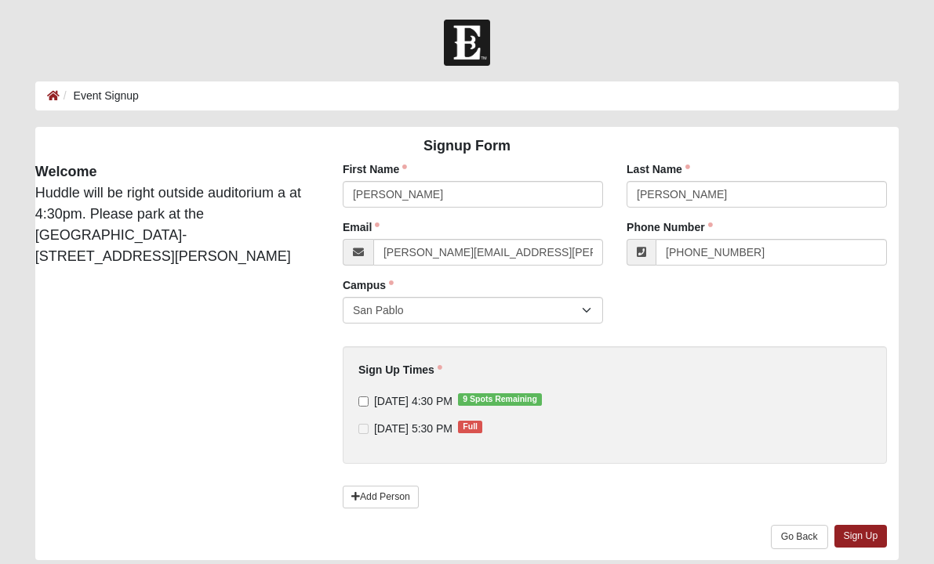
click at [430, 396] on span "10/6/2025 4:30 PM 9 Spots Remaining" at bounding box center [413, 401] width 78 height 13
click at [368, 397] on input "10/6/2025 4:30 PM 9 Spots Remaining" at bounding box center [363, 402] width 10 height 10
checkbox input "true"
click at [875, 538] on link "Sign Up" at bounding box center [860, 536] width 53 height 23
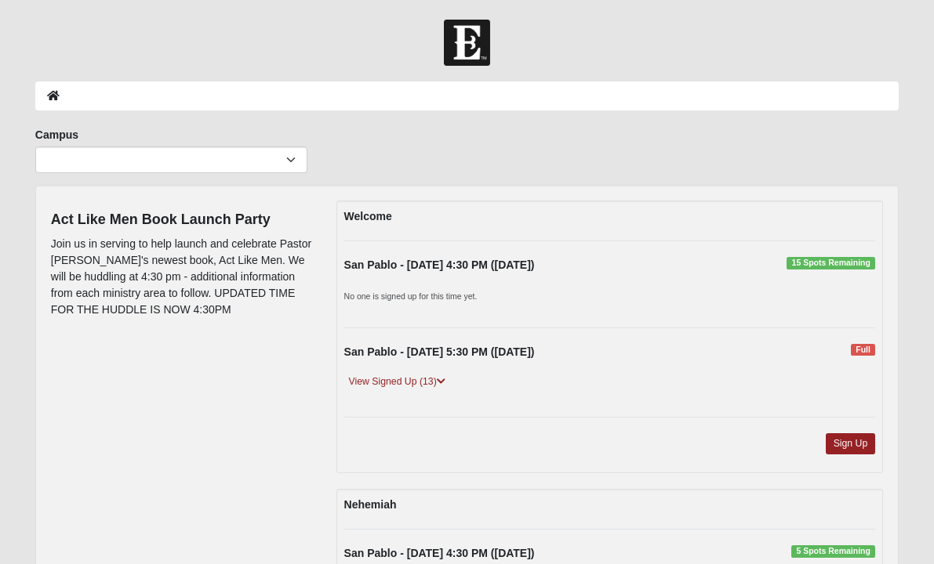
scroll to position [179, 0]
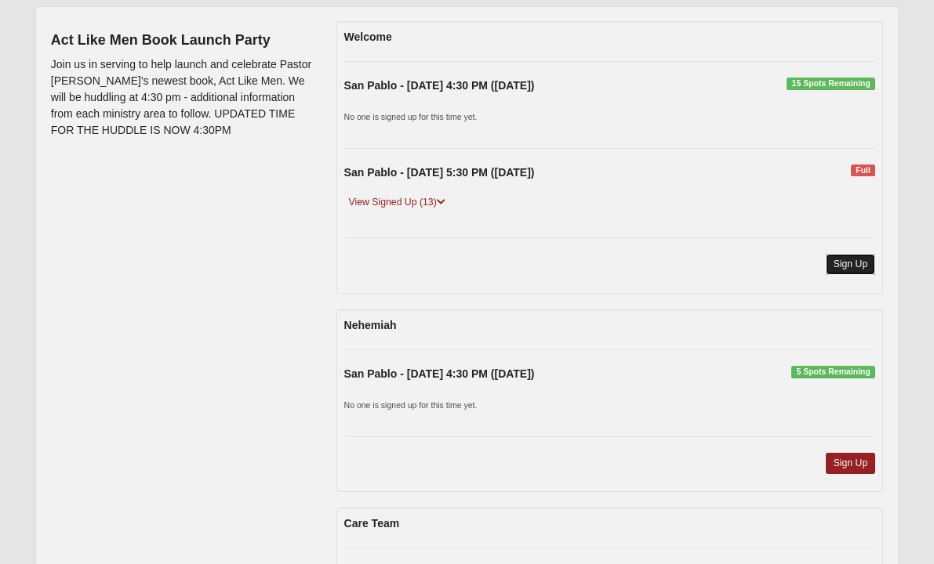
click at [855, 265] on link "Sign Up" at bounding box center [850, 264] width 50 height 21
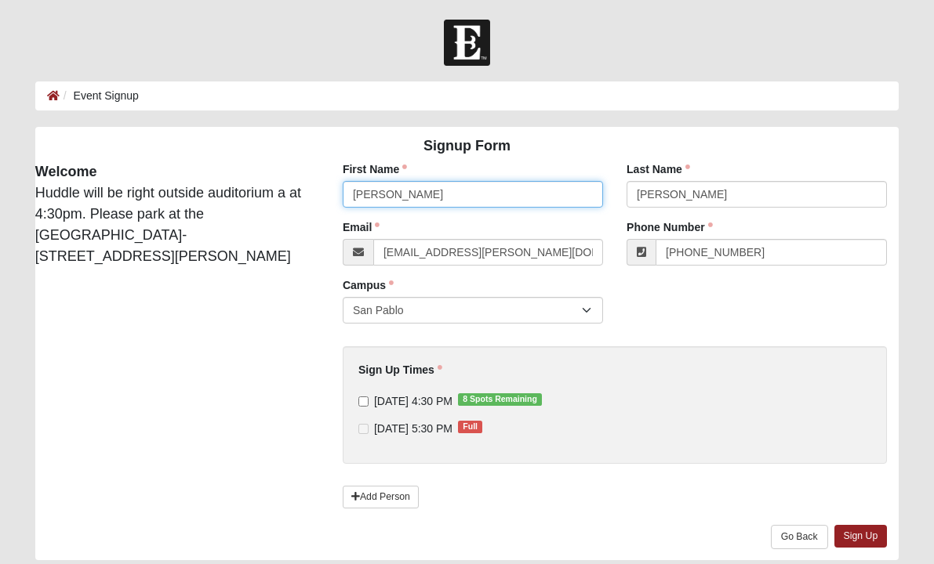
click at [416, 200] on input "Katie" at bounding box center [473, 194] width 260 height 27
click at [416, 200] on input "[PERSON_NAME]" at bounding box center [473, 194] width 260 height 27
type input "Cat"
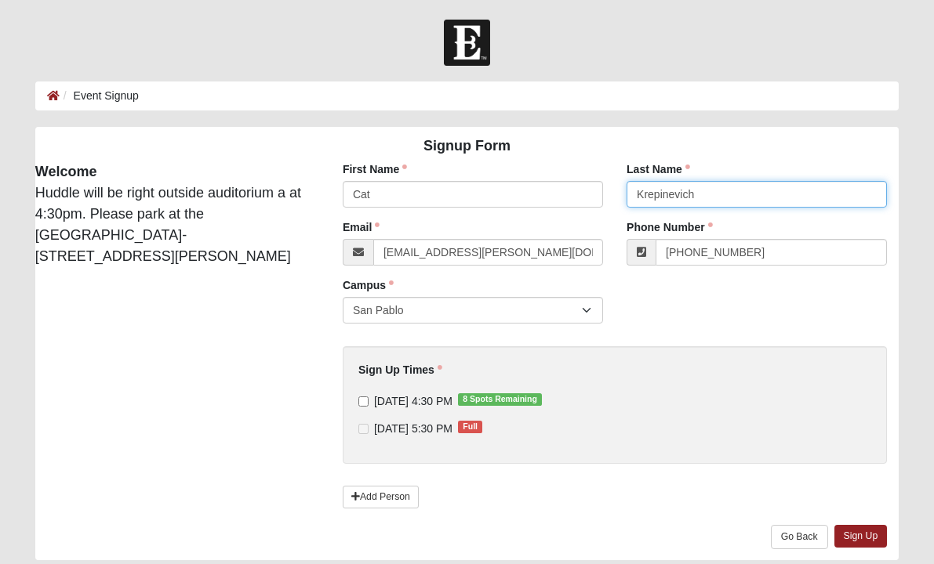
type input "Krepinevich"
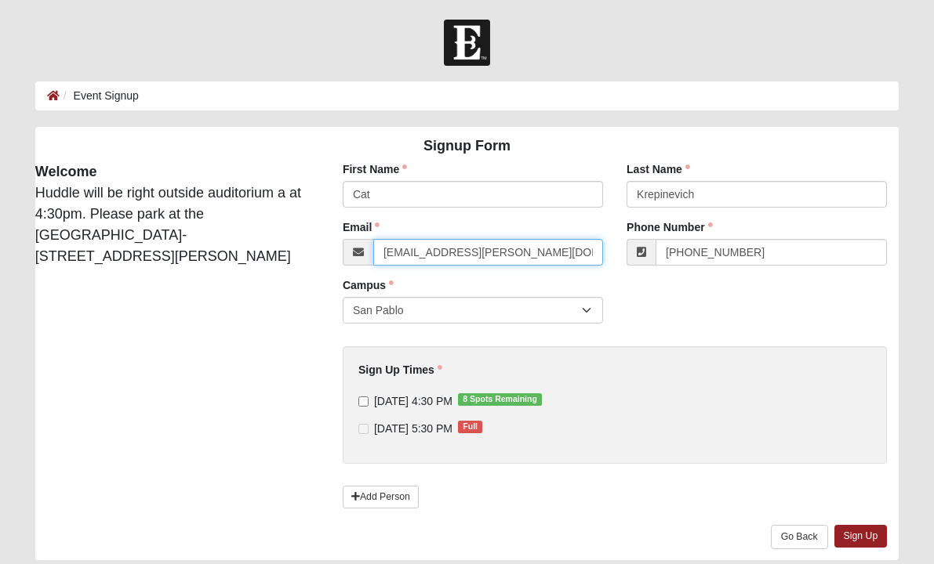
click at [534, 246] on input "[EMAIL_ADDRESS][PERSON_NAME][DOMAIN_NAME]" at bounding box center [488, 252] width 230 height 27
paste input "cat.krepinevich"
type input "cat.krepinevich@coe22.com"
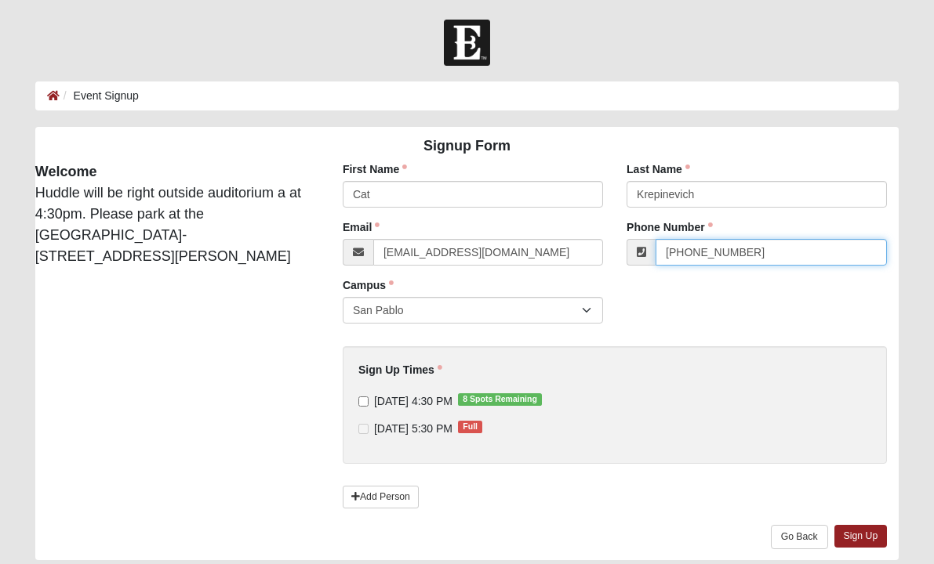
click at [756, 246] on input "[PHONE_NUMBER]" at bounding box center [770, 252] width 231 height 27
paste input "17) 693-254"
type input "(417) 693-2549"
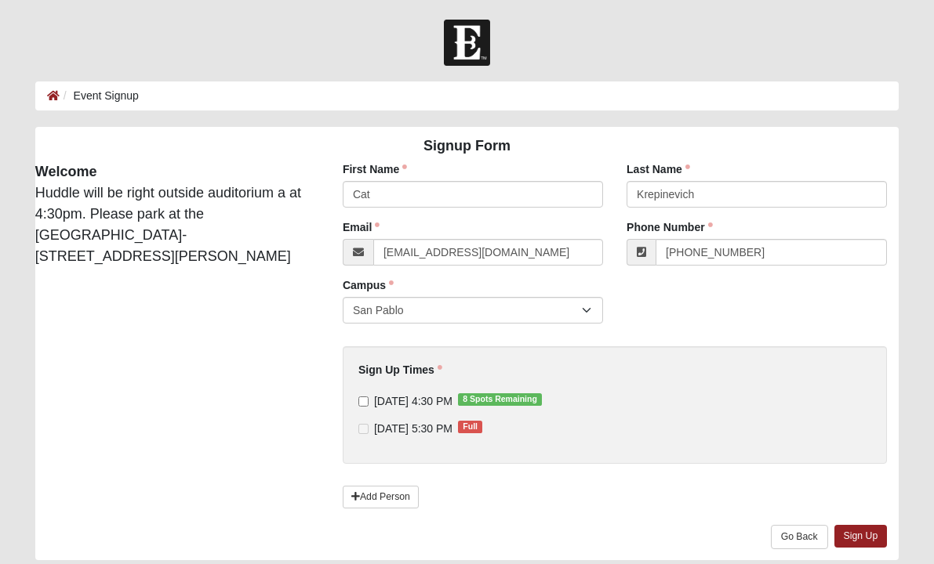
click at [419, 395] on span "10/6/2025 4:30 PM 8 Spots Remaining" at bounding box center [413, 401] width 78 height 13
click at [368, 397] on input "10/6/2025 4:30 PM 8 Spots Remaining" at bounding box center [363, 402] width 10 height 10
checkbox input "true"
click at [848, 529] on link "Sign Up" at bounding box center [860, 536] width 53 height 23
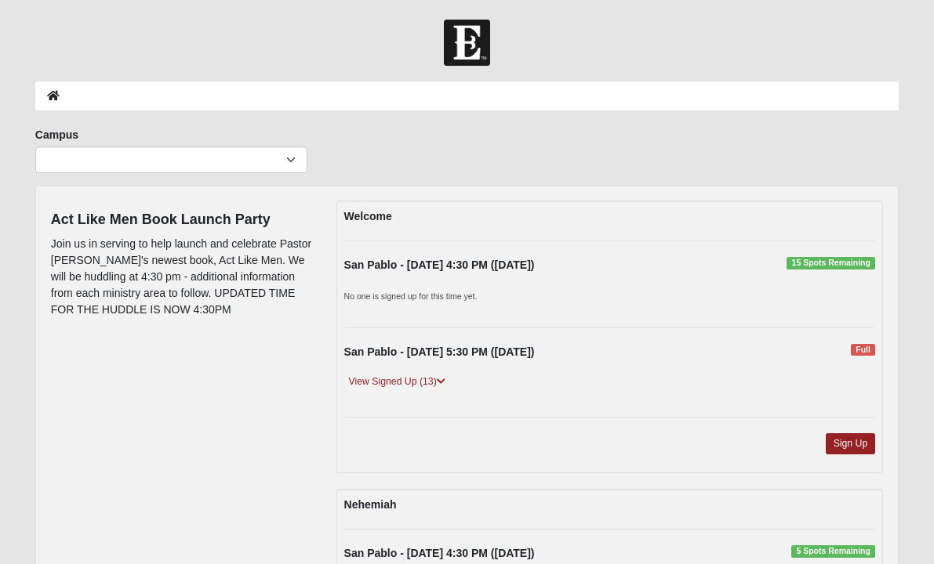
scroll to position [179, 0]
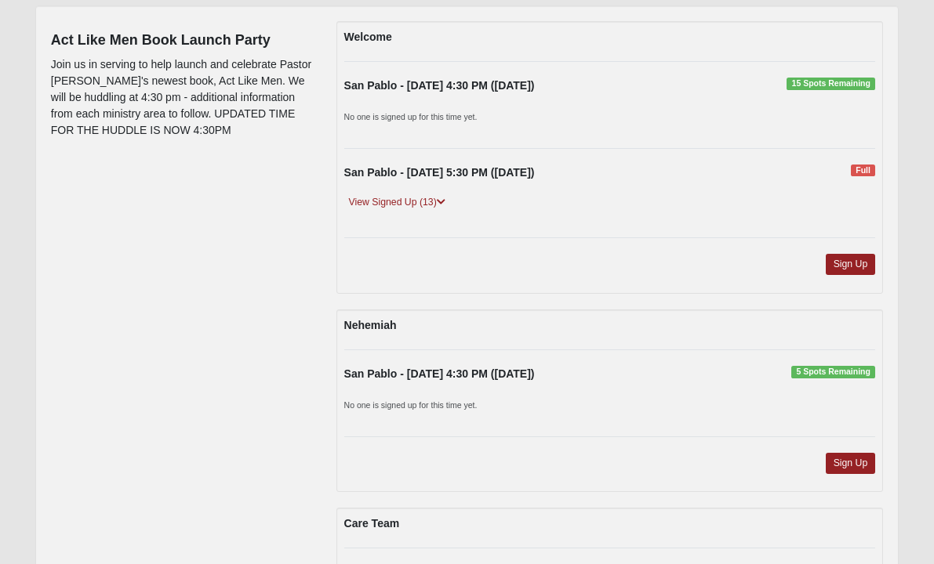
click at [847, 276] on div "Sign Up" at bounding box center [609, 270] width 555 height 32
click at [849, 265] on link "Sign Up" at bounding box center [850, 264] width 50 height 21
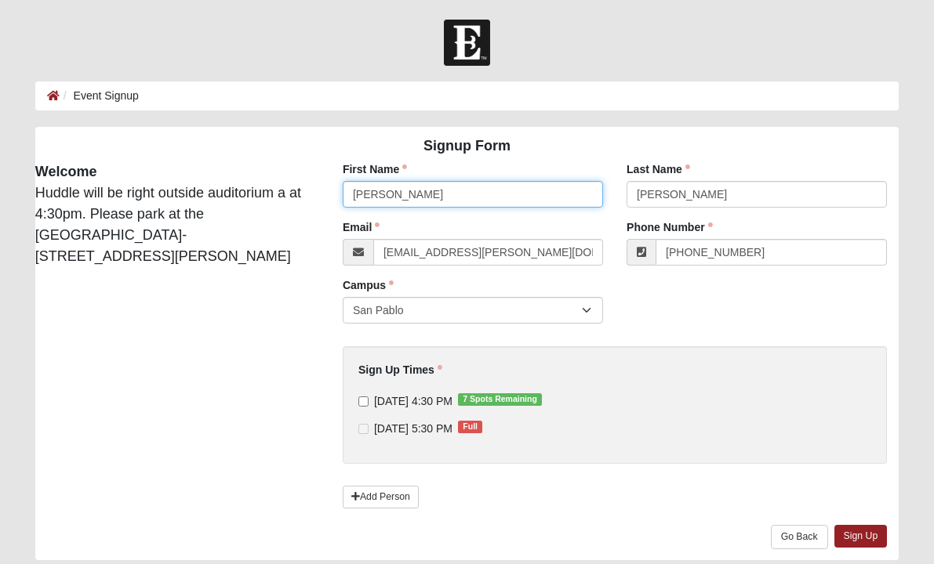
click at [448, 194] on input "[PERSON_NAME]" at bounding box center [473, 194] width 260 height 27
type input "[PERSON_NAME]"
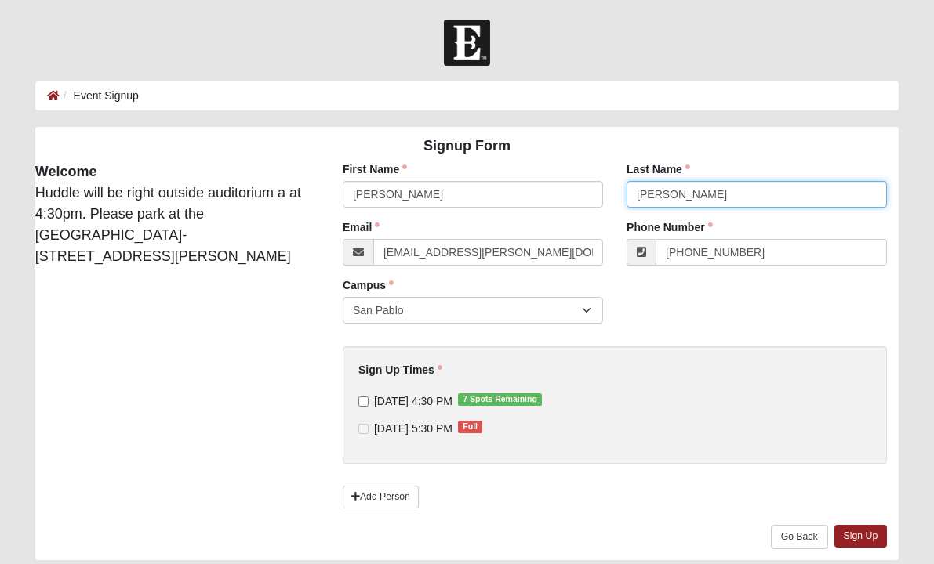
type input "[PERSON_NAME]"
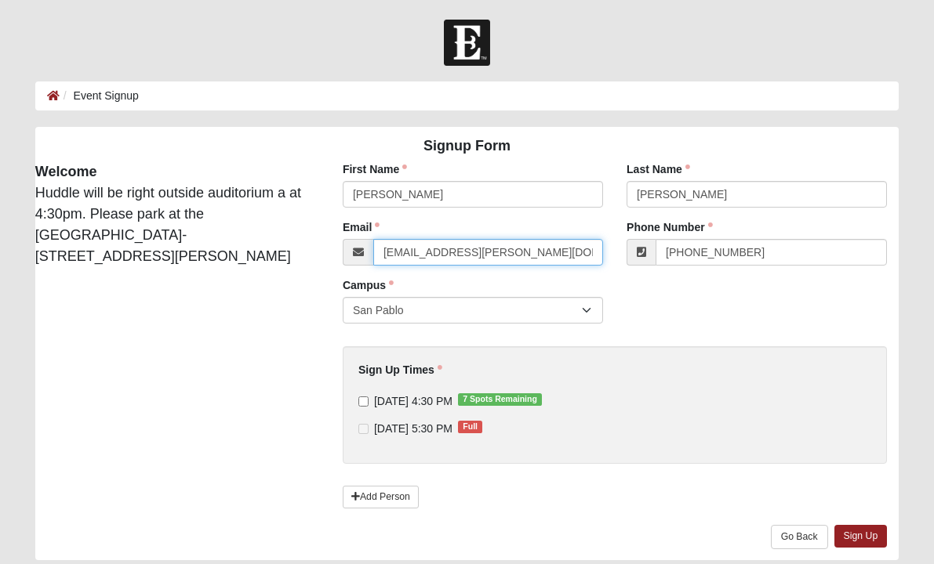
click at [412, 244] on input "[EMAIL_ADDRESS][PERSON_NAME][DOMAIN_NAME]" at bounding box center [488, 252] width 230 height 27
paste input "[EMAIL_ADDRESS][DOMAIN_NAME]"
type input "[EMAIL_ADDRESS][DOMAIN_NAME]"
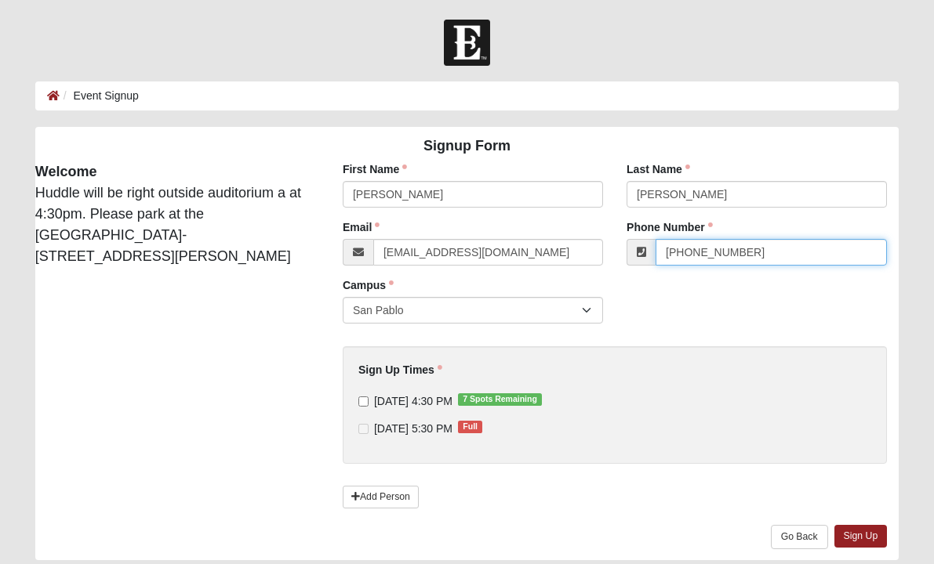
click at [764, 254] on input "[PHONE_NUMBER]" at bounding box center [770, 252] width 231 height 27
paste input "904) 874-217"
type input "(904) 874-2179"
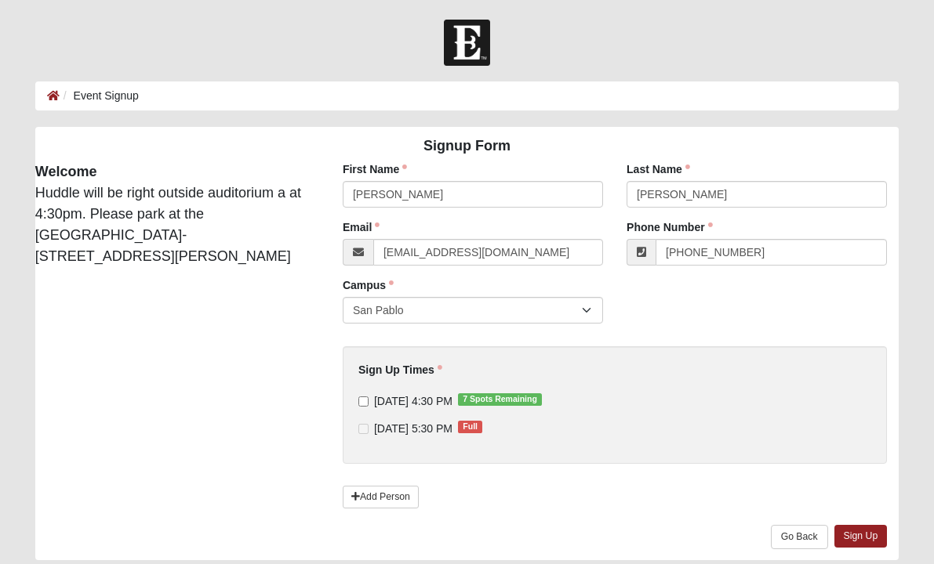
click at [444, 392] on div "Sign Up Times 10/6/2025 4:30 PM 7 Spots Remaining 10/6/2025 5:30 PM Full Sign U…" at bounding box center [614, 399] width 513 height 74
click at [445, 399] on span "10/6/2025 4:30 PM 7 Spots Remaining" at bounding box center [413, 401] width 78 height 13
click at [368, 399] on input "10/6/2025 4:30 PM 7 Spots Remaining" at bounding box center [363, 402] width 10 height 10
checkbox input "true"
click at [862, 541] on link "Sign Up" at bounding box center [860, 536] width 53 height 23
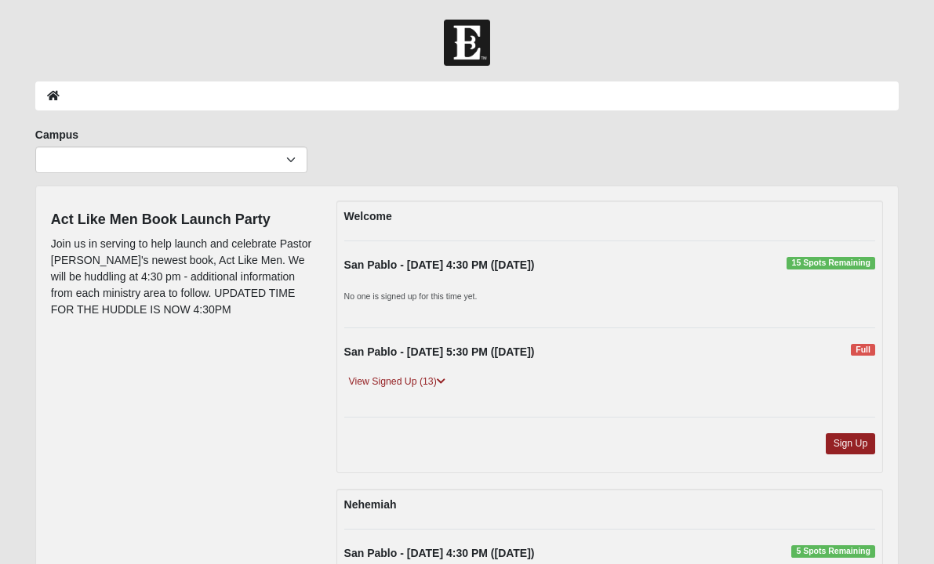
scroll to position [179, 0]
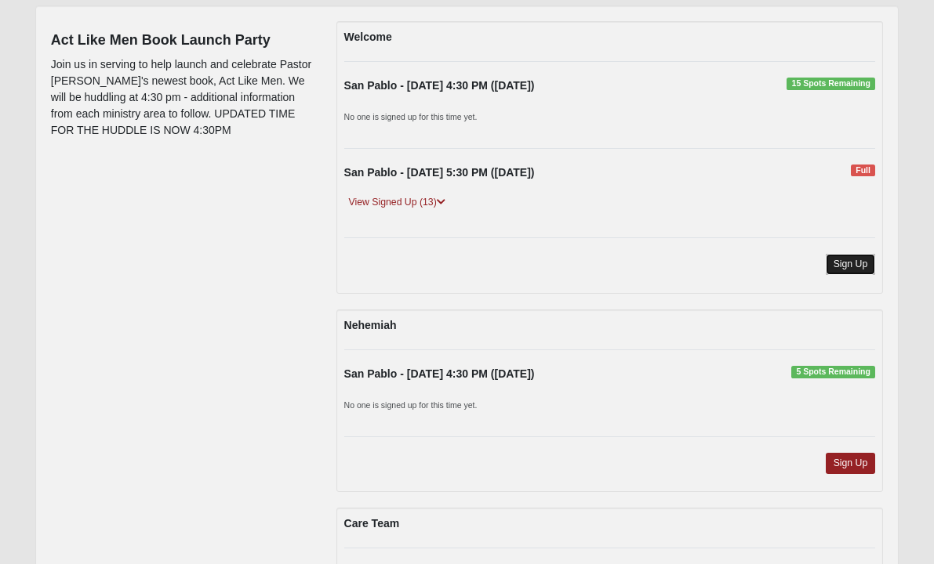
click at [848, 269] on link "Sign Up" at bounding box center [850, 264] width 50 height 21
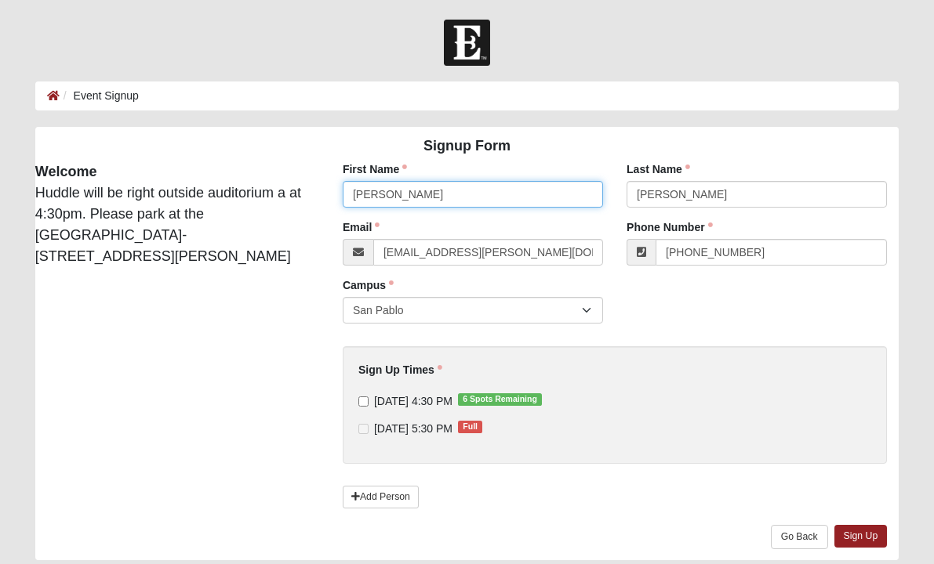
click at [434, 198] on input "[PERSON_NAME]" at bounding box center [473, 194] width 260 height 27
type input "Jeff"
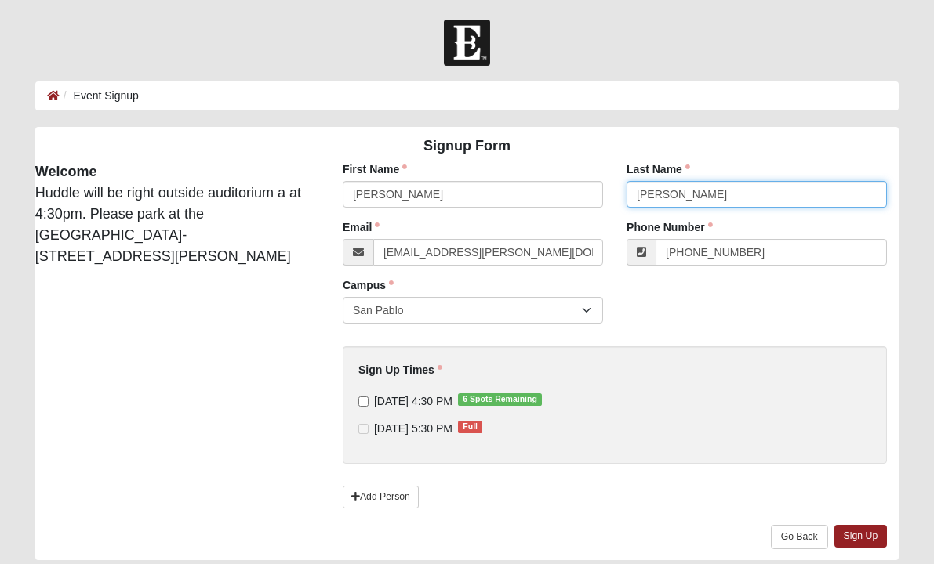
type input "[PERSON_NAME]"
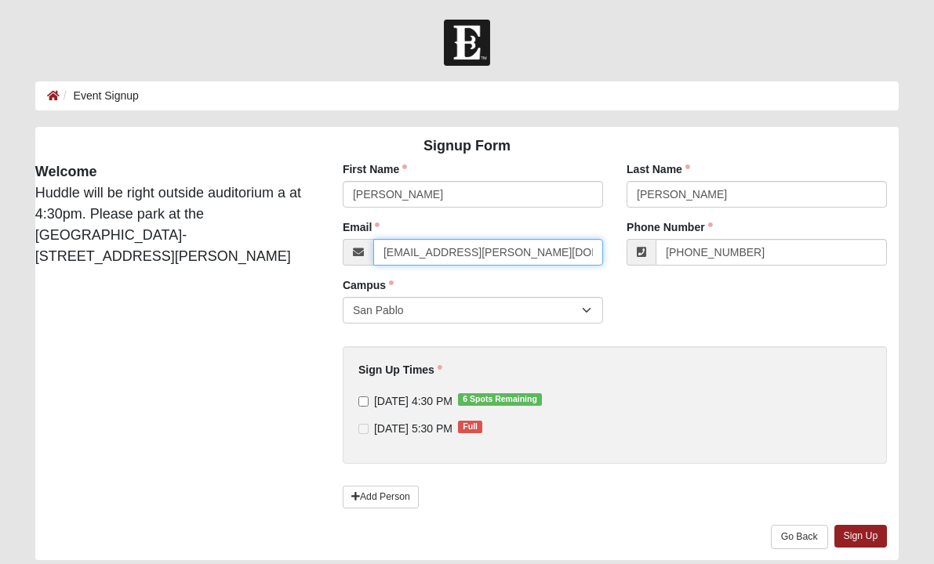
click at [482, 255] on input "[EMAIL_ADDRESS][PERSON_NAME][DOMAIN_NAME]" at bounding box center [488, 252] width 230 height 27
paste input "jeff.nalley757@gmail"
type input "jeff.nalley757@gmail.com"
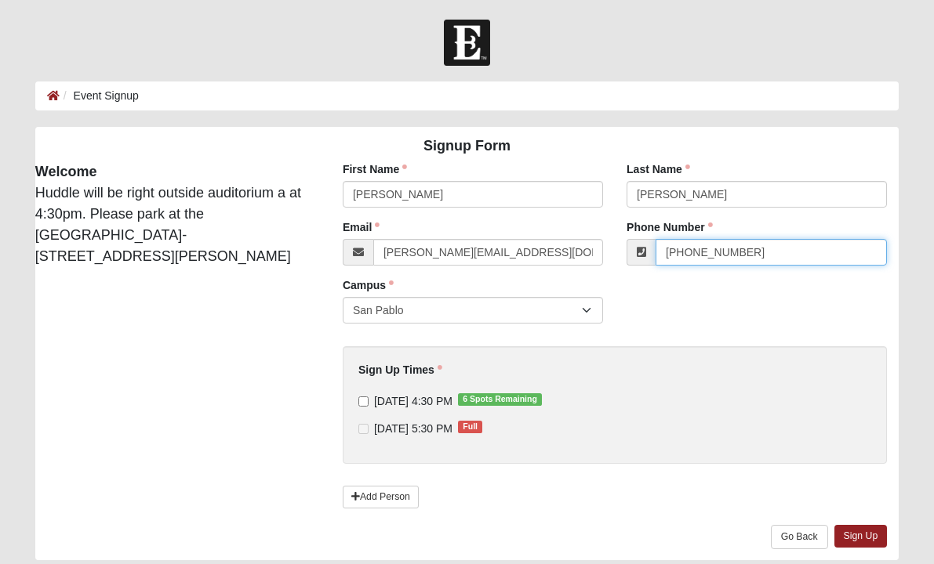
click at [756, 246] on input "[PHONE_NUMBER]" at bounding box center [770, 252] width 231 height 27
paste input "4) 434-6826"
type input "(404) 434-6826"
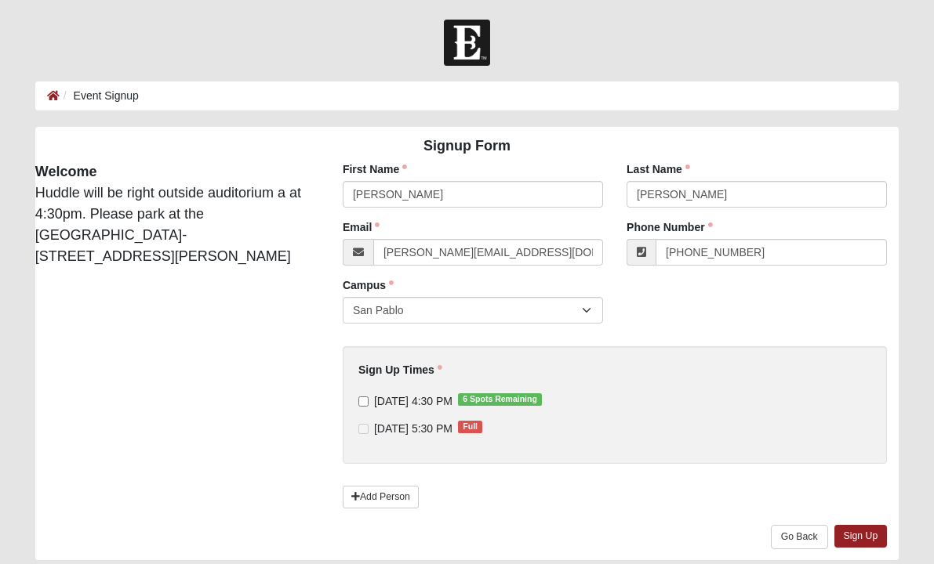
click at [440, 407] on span "10/6/2025 4:30 PM 6 Spots Remaining" at bounding box center [413, 401] width 78 height 13
click at [368, 407] on input "10/6/2025 4:30 PM 6 Spots Remaining" at bounding box center [363, 402] width 10 height 10
checkbox input "true"
click at [865, 537] on link "Sign Up" at bounding box center [860, 536] width 53 height 23
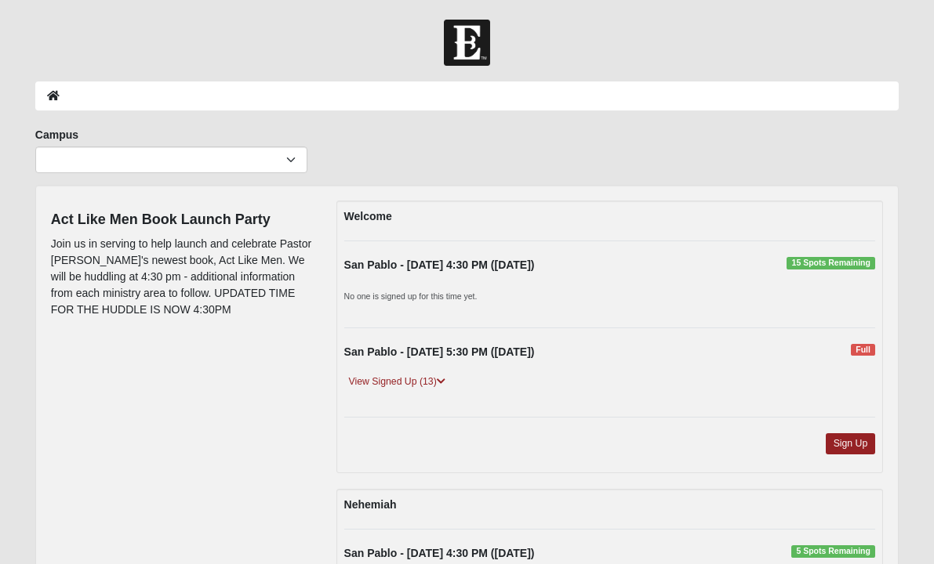
scroll to position [179, 0]
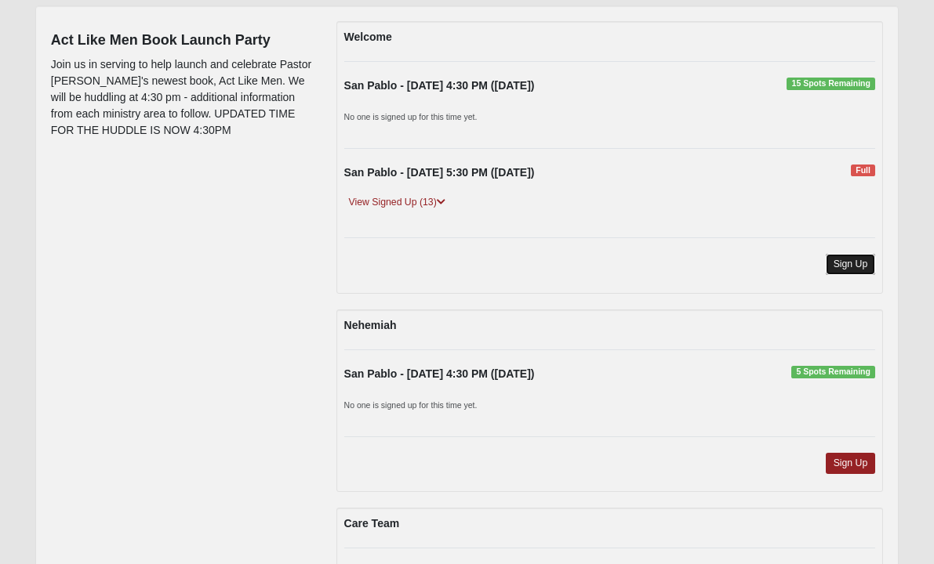
click at [859, 269] on link "Sign Up" at bounding box center [850, 264] width 50 height 21
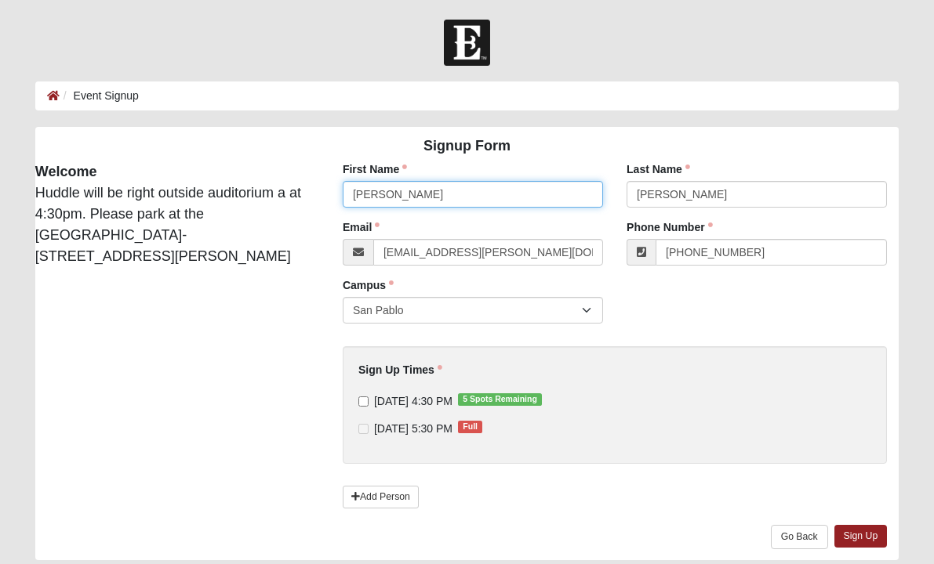
click at [406, 190] on input "[PERSON_NAME]" at bounding box center [473, 194] width 260 height 27
type input "[PERSON_NAME]"
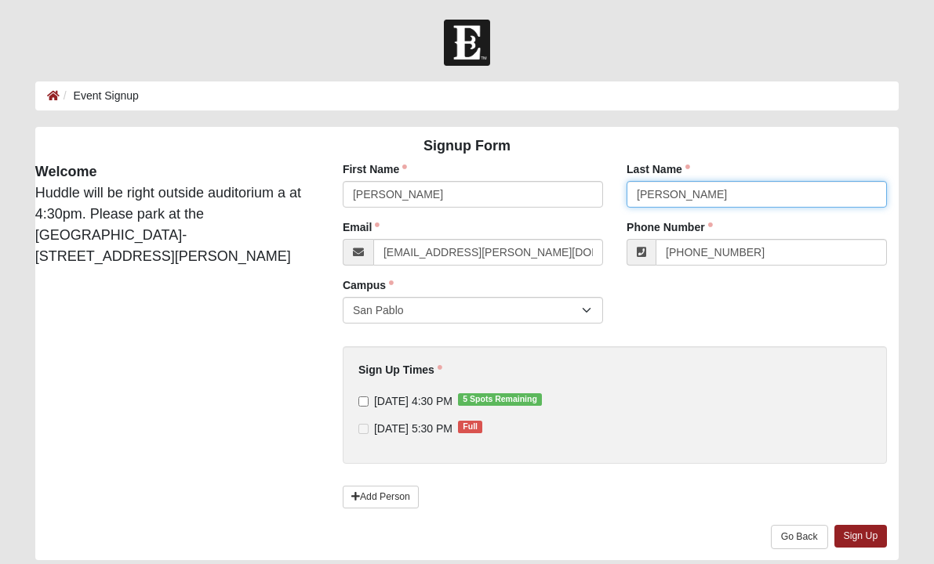
type input "[PERSON_NAME]"
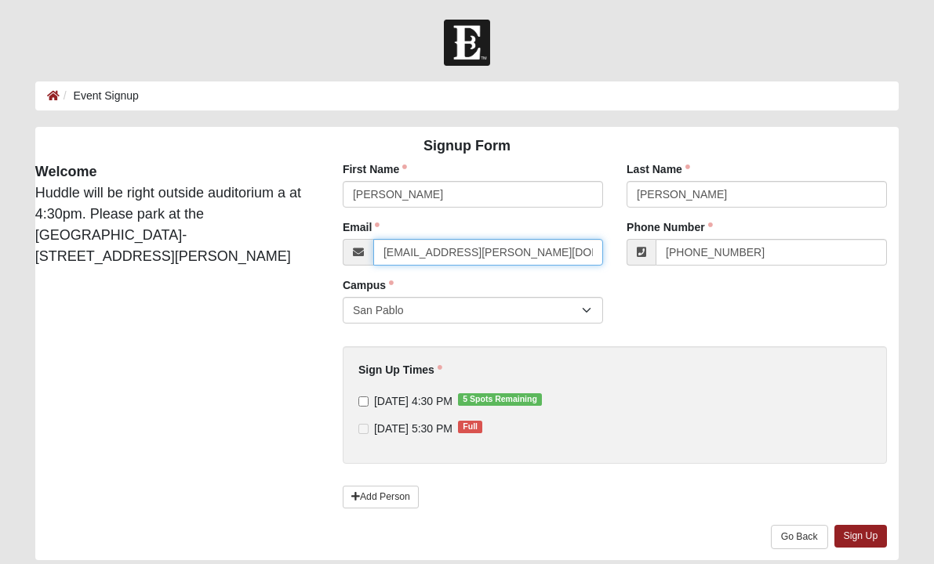
click at [420, 241] on input "[EMAIL_ADDRESS][PERSON_NAME][DOMAIN_NAME]" at bounding box center [488, 252] width 230 height 27
click at [429, 254] on input "katie.sunberg@coe22.com" at bounding box center [488, 252] width 230 height 27
click at [429, 254] on input "[EMAIL_ADDRESS][PERSON_NAME][DOMAIN_NAME]" at bounding box center [488, 252] width 230 height 27
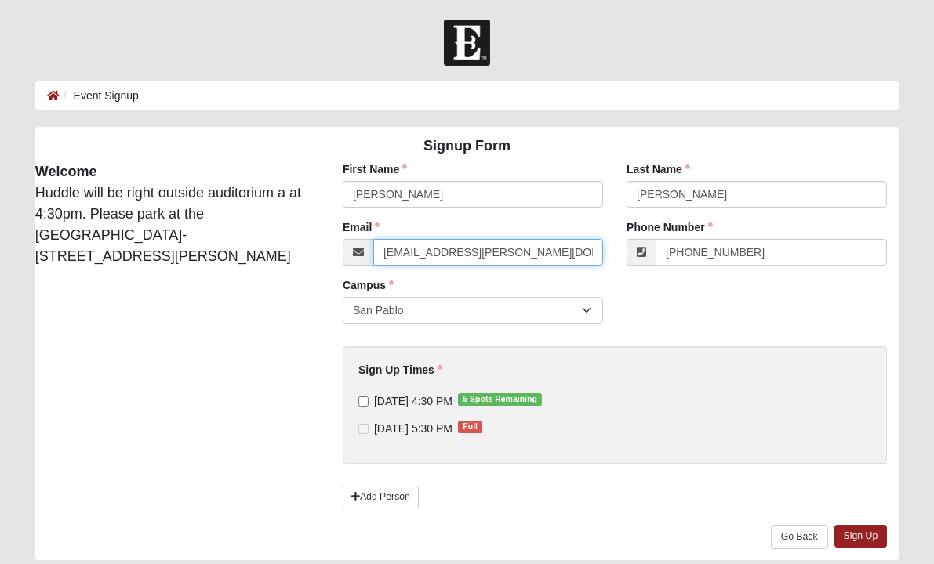
paste input "barbara.nalley@gmail"
type input "barbara.nalley@gmail.com"
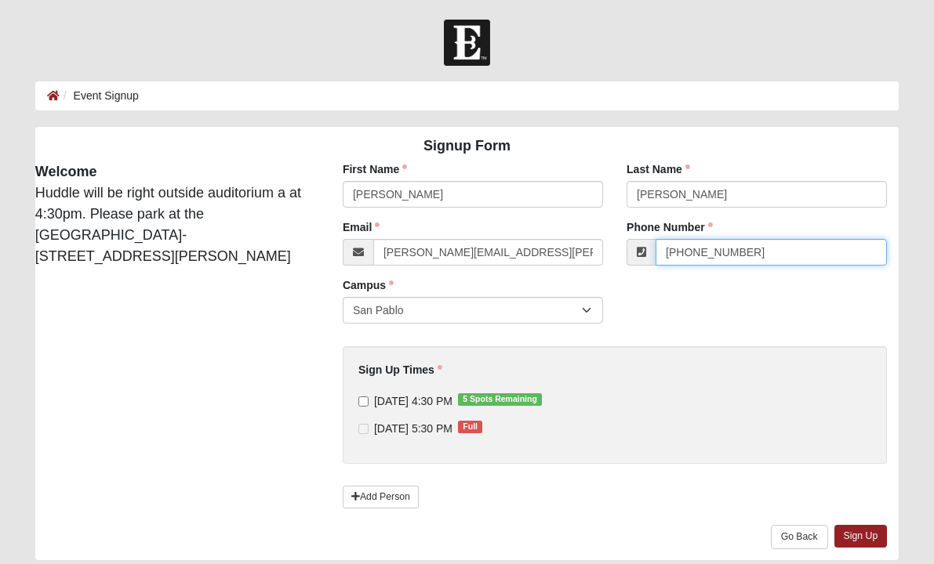
click at [805, 258] on input "[PHONE_NUMBER]" at bounding box center [770, 252] width 231 height 27
click at [805, 258] on input "(407) 421-1029" at bounding box center [770, 252] width 231 height 27
paste input "678) 642-3406"
type input "(678) 642-3406"
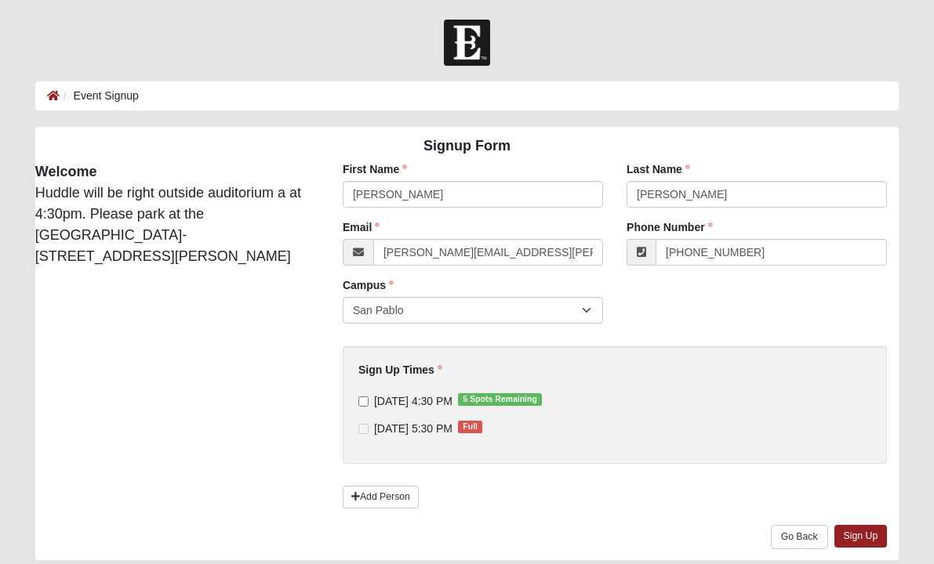
click at [452, 398] on span "10/6/2025 4:30 PM 5 Spots Remaining" at bounding box center [413, 401] width 78 height 13
click at [368, 398] on input "10/6/2025 4:30 PM 5 Spots Remaining" at bounding box center [363, 402] width 10 height 10
checkbox input "true"
click at [853, 539] on link "Sign Up" at bounding box center [860, 536] width 53 height 23
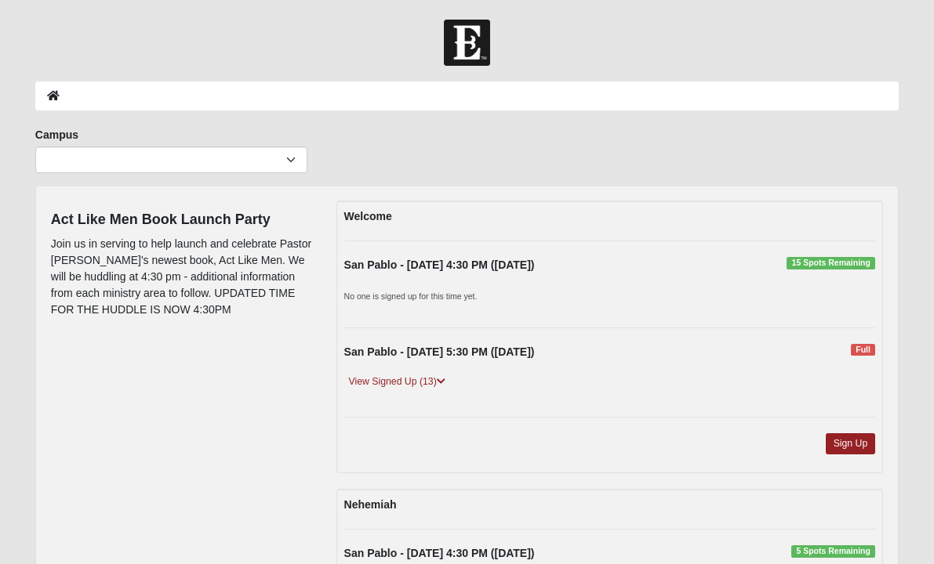
scroll to position [179, 0]
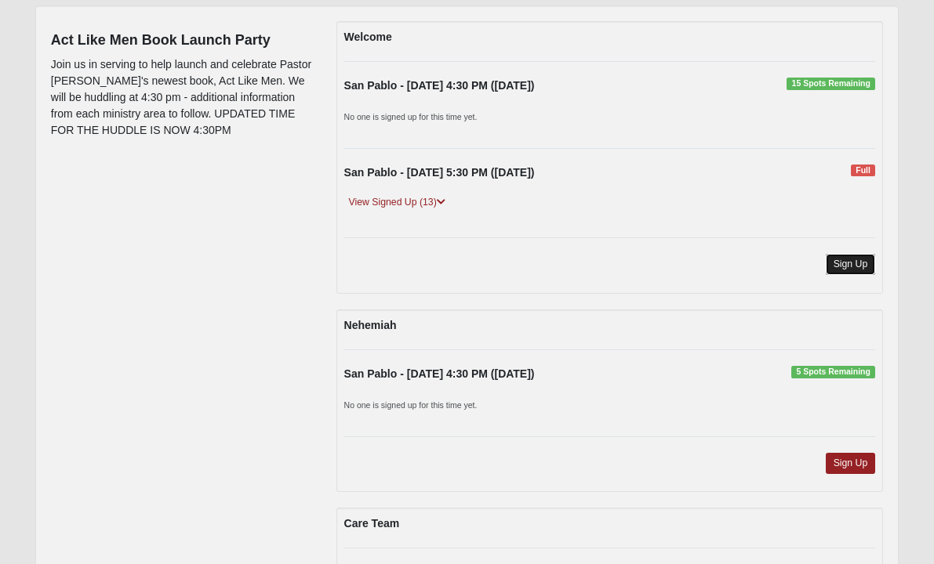
click at [837, 256] on link "Sign Up" at bounding box center [850, 264] width 50 height 21
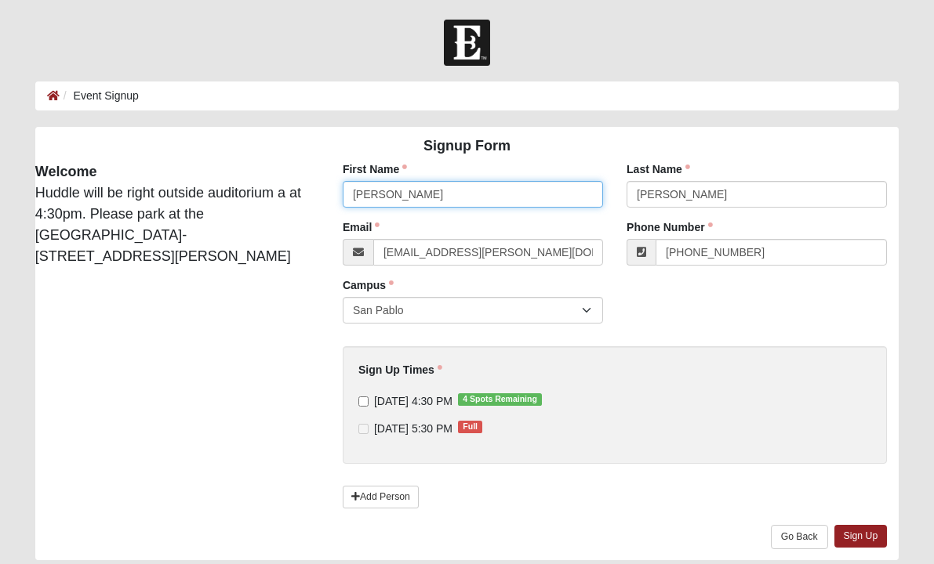
click at [411, 195] on input "[PERSON_NAME]" at bounding box center [473, 194] width 260 height 27
type input "[PERSON_NAME]"
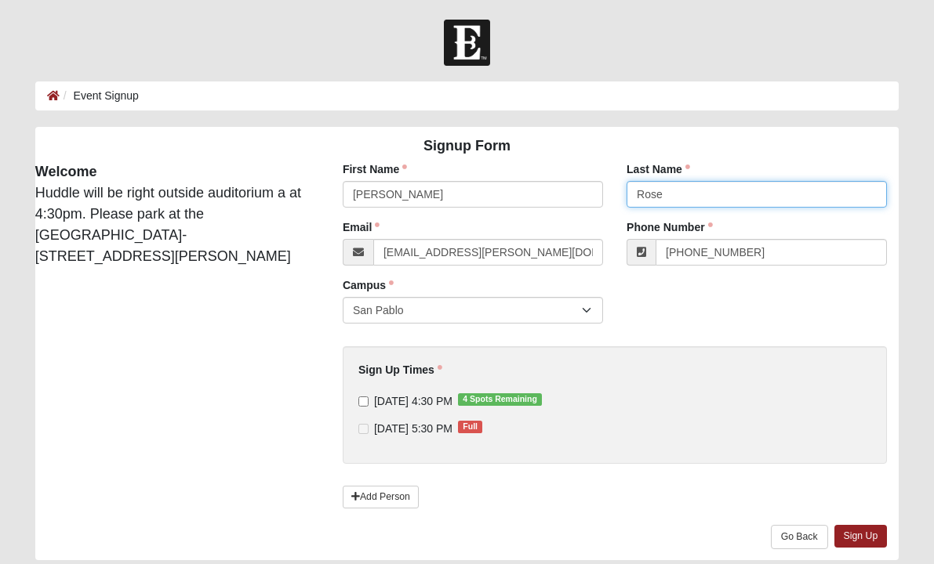
type input "Rose"
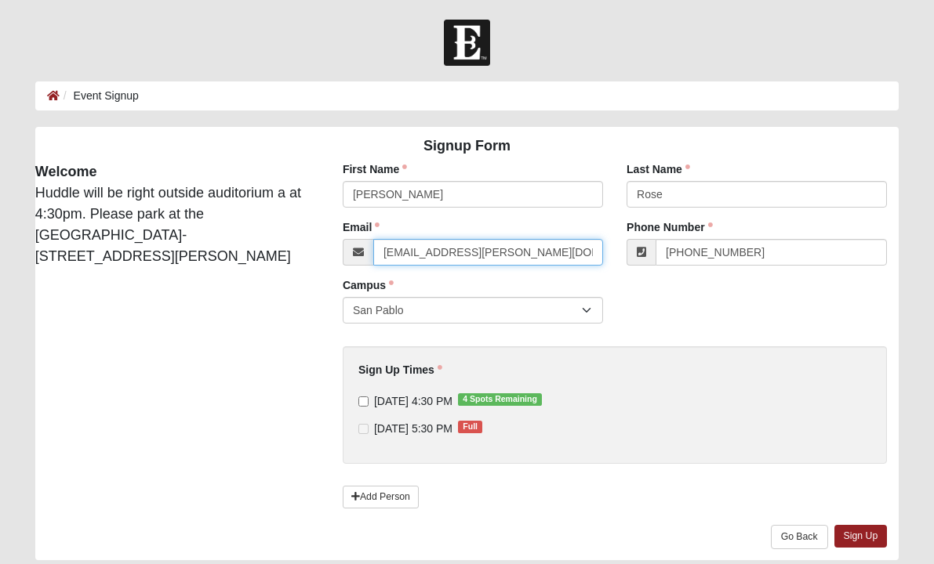
click at [472, 248] on input "[EMAIL_ADDRESS][PERSON_NAME][DOMAIN_NAME]" at bounding box center [488, 252] width 230 height 27
paste input "[EMAIL_ADDRESS]"
type input "[EMAIL_ADDRESS][DOMAIN_NAME]"
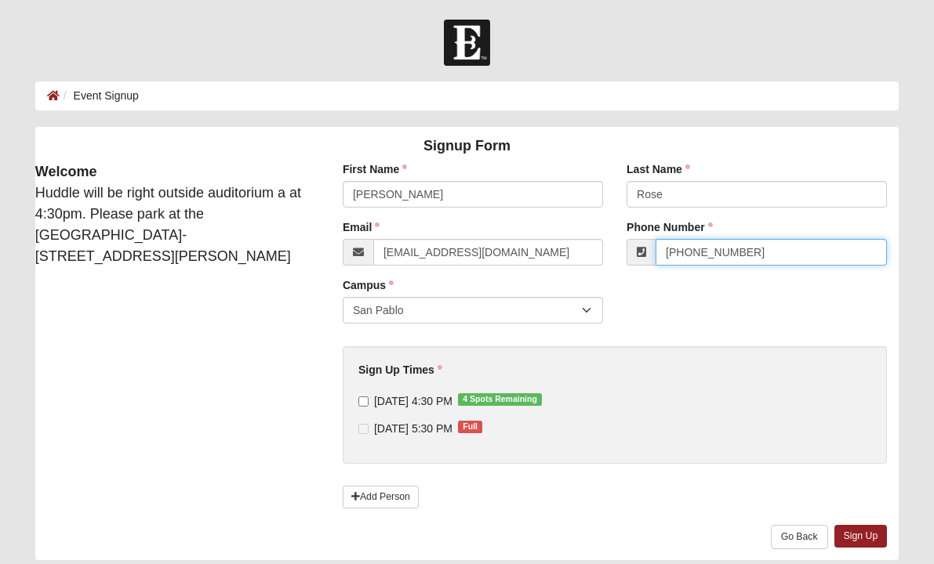
click at [749, 252] on input "[PHONE_NUMBER]" at bounding box center [770, 252] width 231 height 27
paste input "386) 337-1250"
type input "[PHONE_NUMBER]"
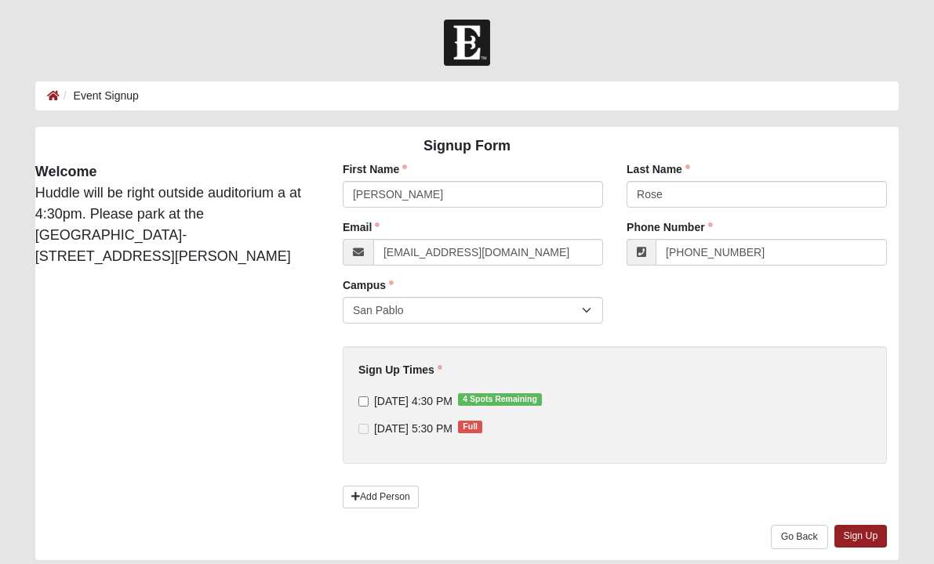
click at [429, 397] on span "[DATE] 4:30 PM 4 Spots Remaining" at bounding box center [413, 401] width 78 height 13
click at [368, 397] on input "[DATE] 4:30 PM 4 Spots Remaining" at bounding box center [363, 402] width 10 height 10
checkbox input "true"
click at [854, 531] on link "Sign Up" at bounding box center [860, 536] width 53 height 23
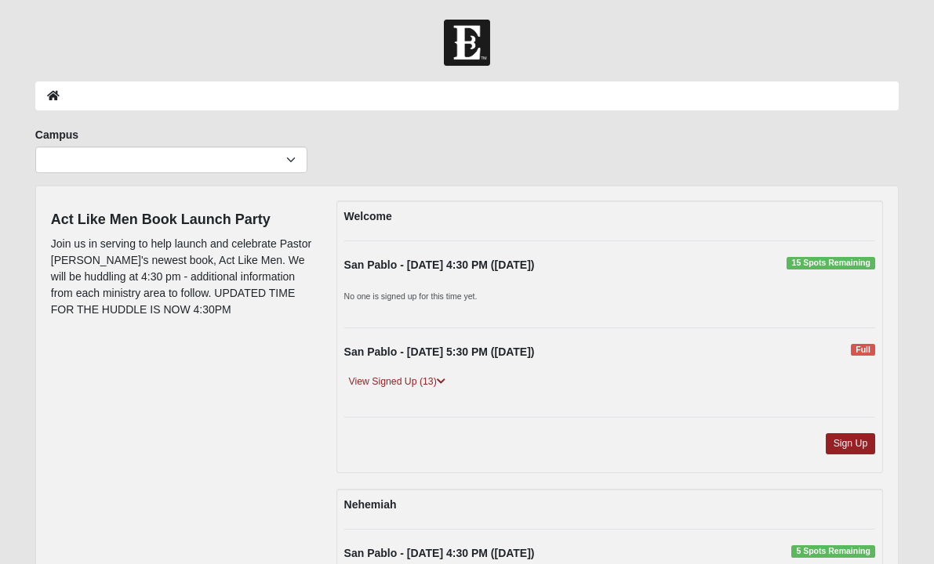
scroll to position [179, 0]
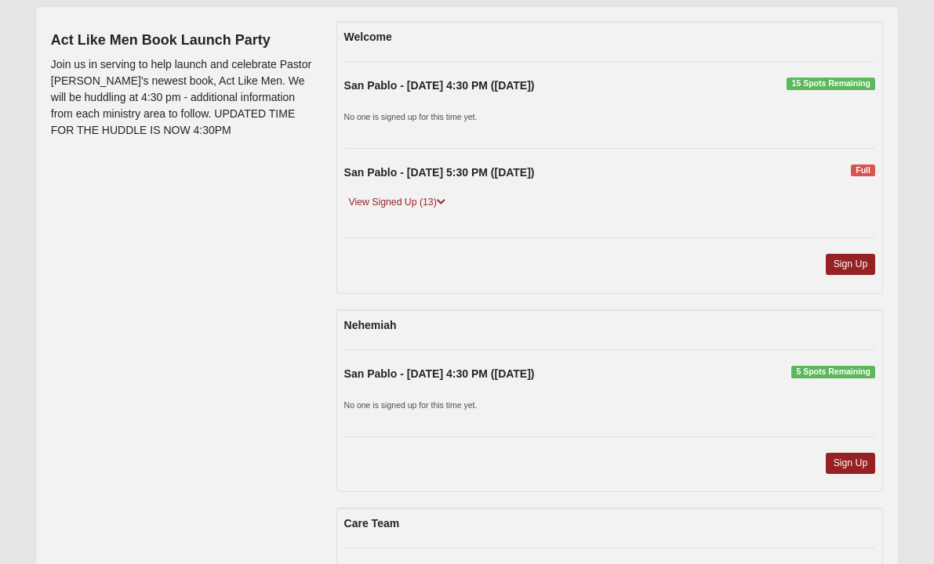
click at [879, 267] on div "Sign Up" at bounding box center [609, 270] width 555 height 32
click at [858, 267] on link "Sign Up" at bounding box center [850, 264] width 50 height 21
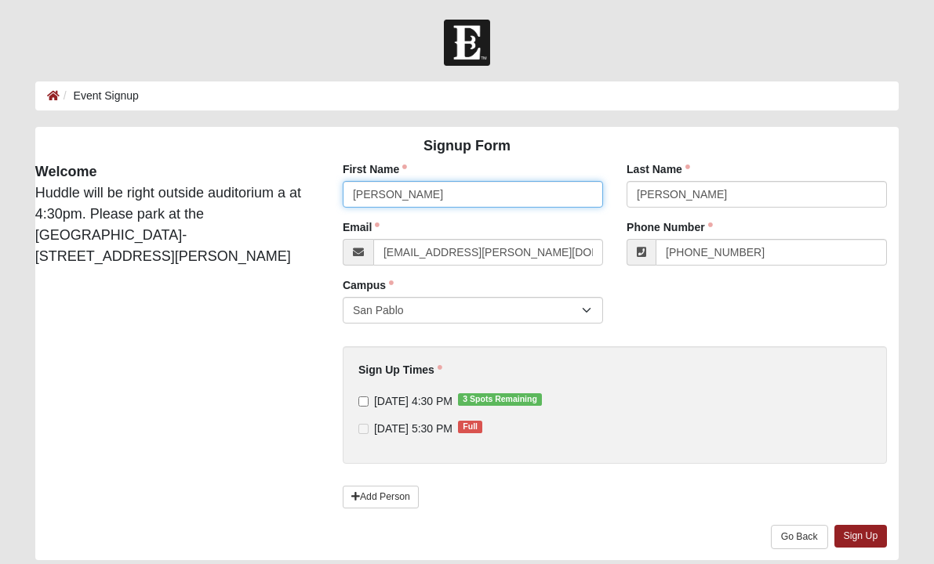
click at [460, 203] on input "[PERSON_NAME]" at bounding box center [473, 194] width 260 height 27
type input "[PERSON_NAME]"
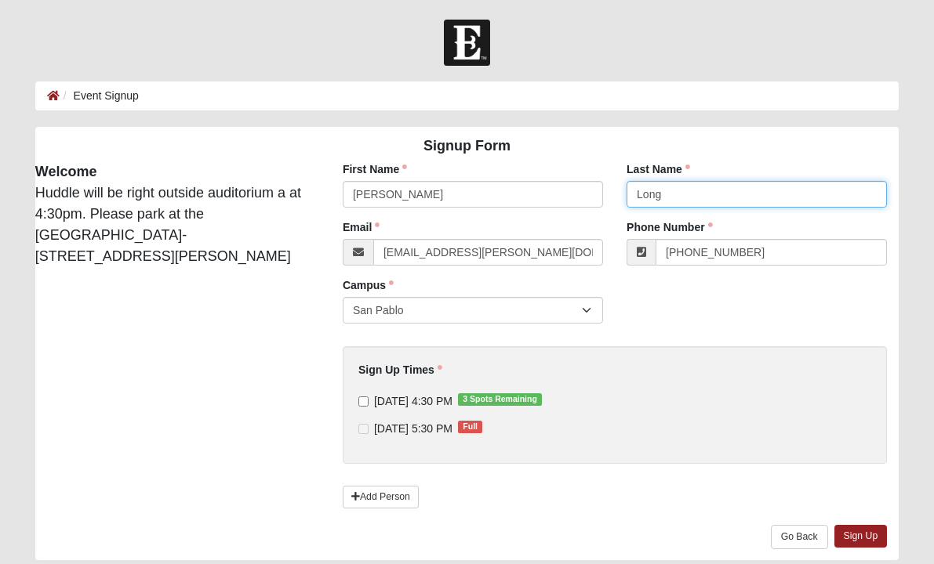
type input "Long"
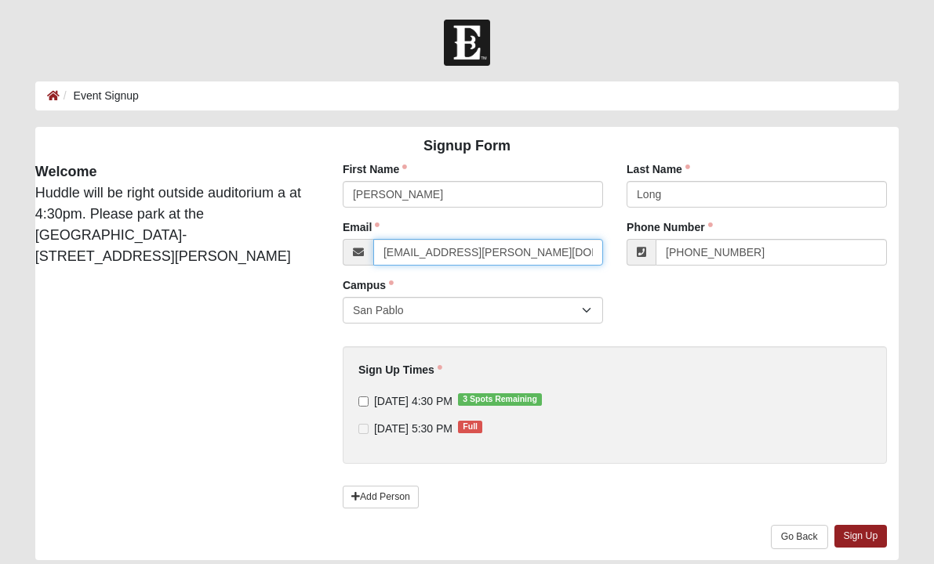
click at [493, 246] on input "[EMAIL_ADDRESS][PERSON_NAME][DOMAIN_NAME]" at bounding box center [488, 252] width 230 height 27
paste input "[EMAIL_ADDRESS]"
type input "[EMAIL_ADDRESS][DOMAIN_NAME]"
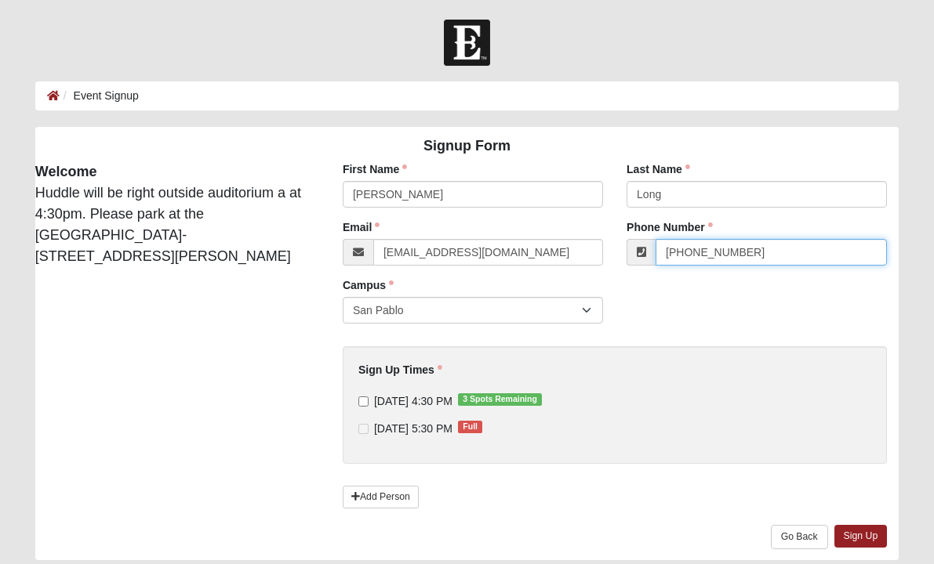
click at [716, 241] on input "[PHONE_NUMBER]" at bounding box center [770, 252] width 231 height 27
paste input "804) 240-9290"
type input "[PHONE_NUMBER]"
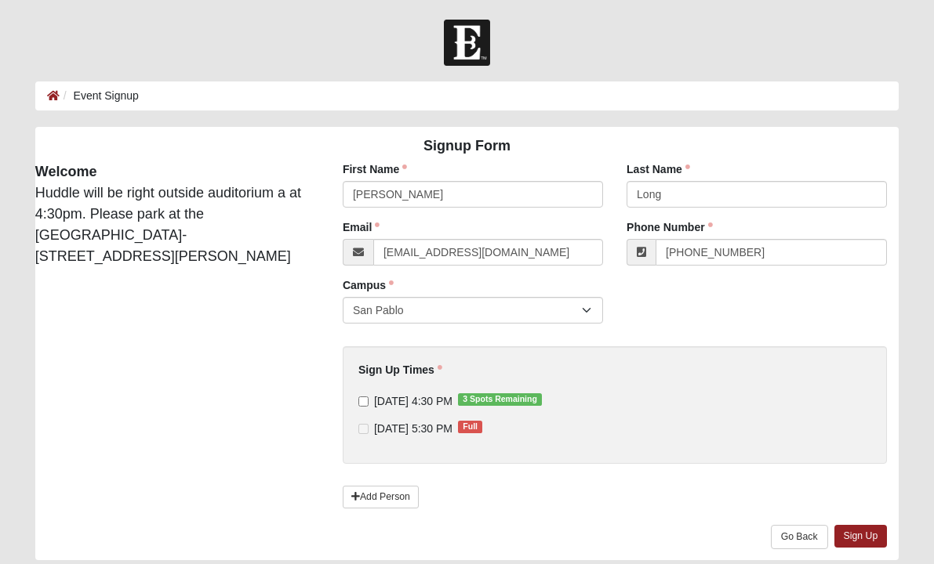
click at [401, 391] on div "Sign Up Times [DATE] 4:30 PM 3 Spots Remaining [DATE] 5:30 PM Full Sign Up Time…" at bounding box center [614, 399] width 513 height 74
click at [401, 402] on span "[DATE] 4:30 PM 3 Spots Remaining" at bounding box center [413, 401] width 78 height 13
click at [368, 402] on input "[DATE] 4:30 PM 3 Spots Remaining" at bounding box center [363, 402] width 10 height 10
checkbox input "true"
click at [853, 527] on link "Sign Up" at bounding box center [860, 536] width 53 height 23
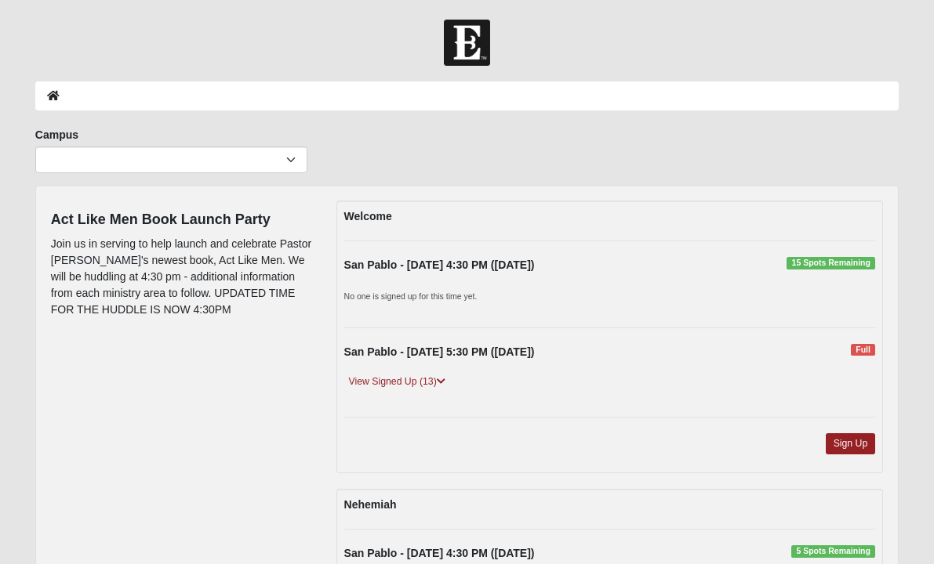
scroll to position [179, 0]
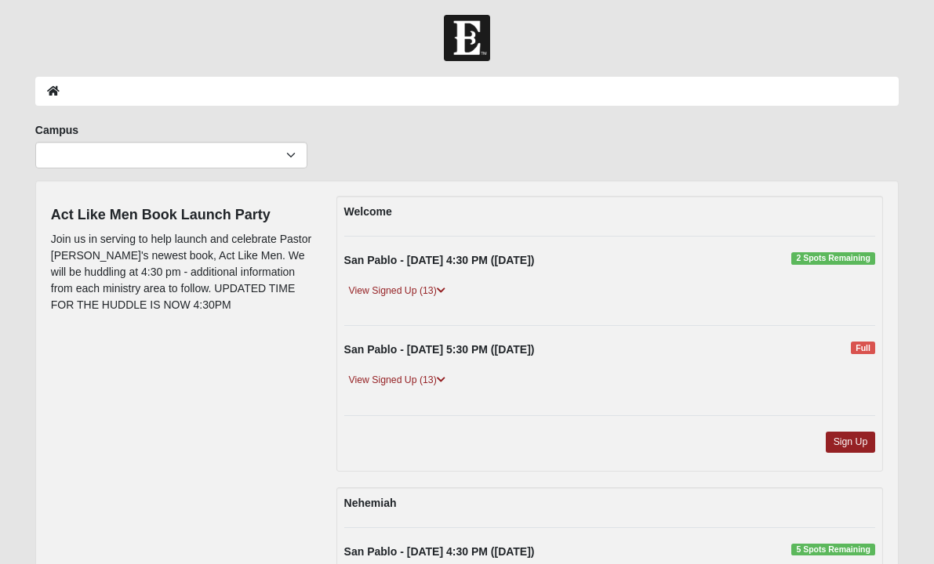
scroll to position [18, 0]
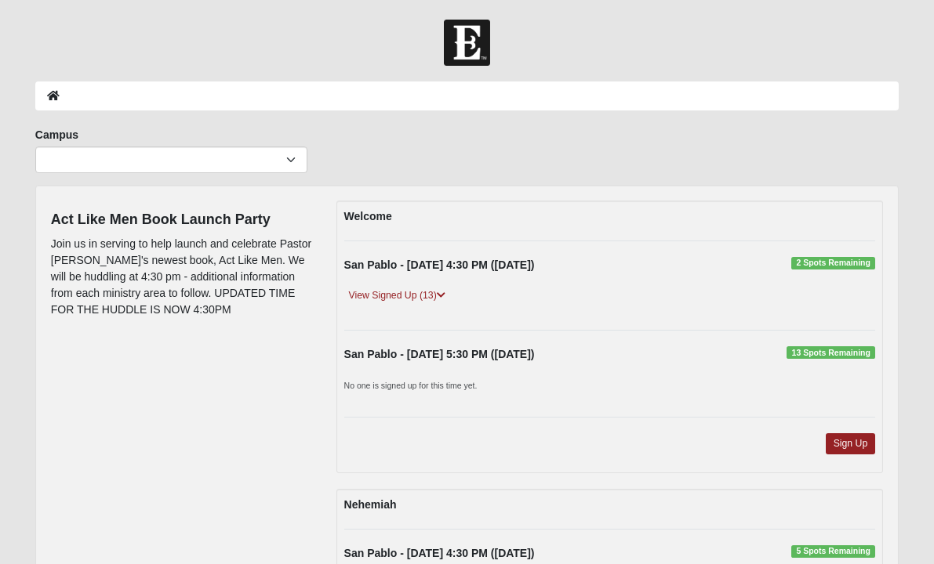
scroll to position [18, 0]
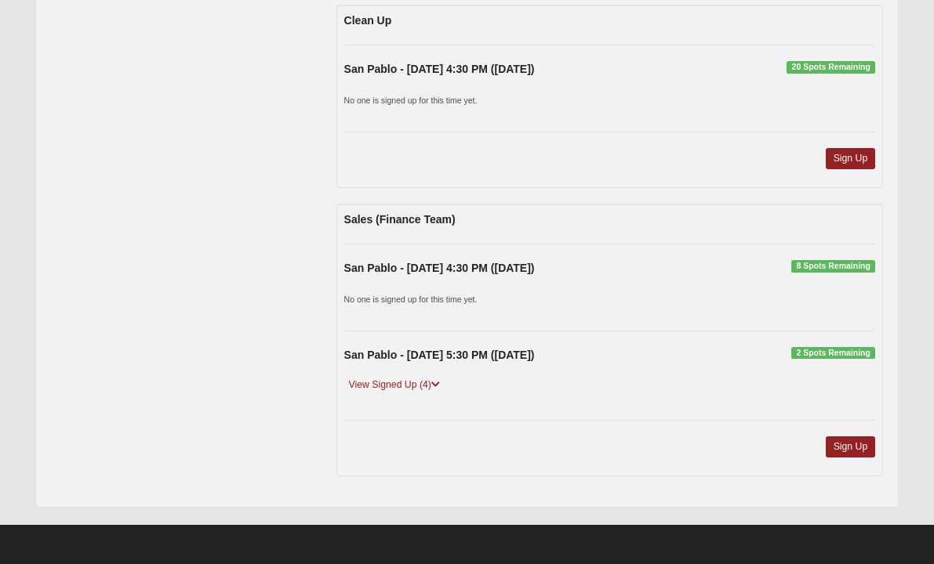
scroll to position [994, 0]
